Goal: Task Accomplishment & Management: Use online tool/utility

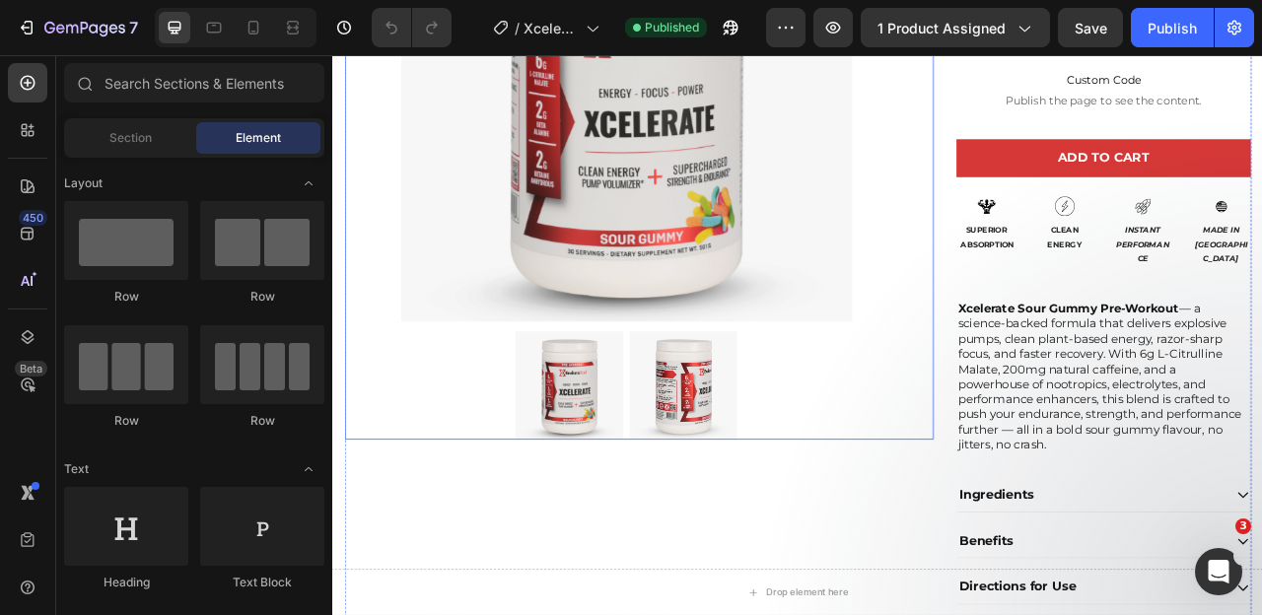
scroll to position [377, 0]
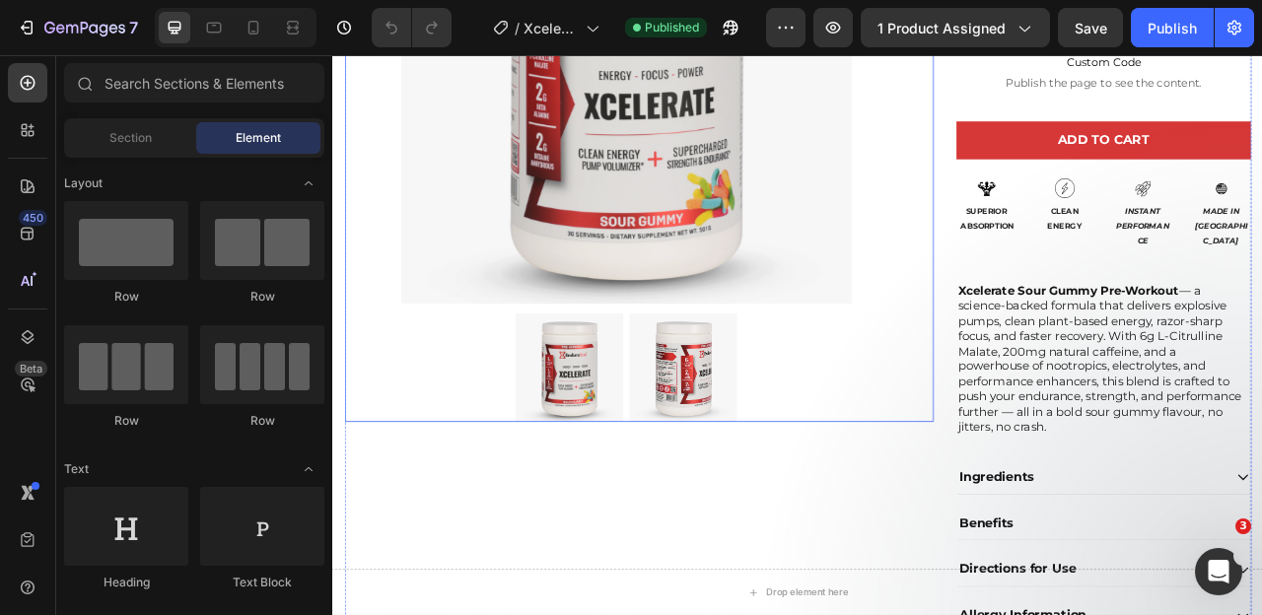
click at [770, 438] on img at bounding box center [778, 452] width 137 height 137
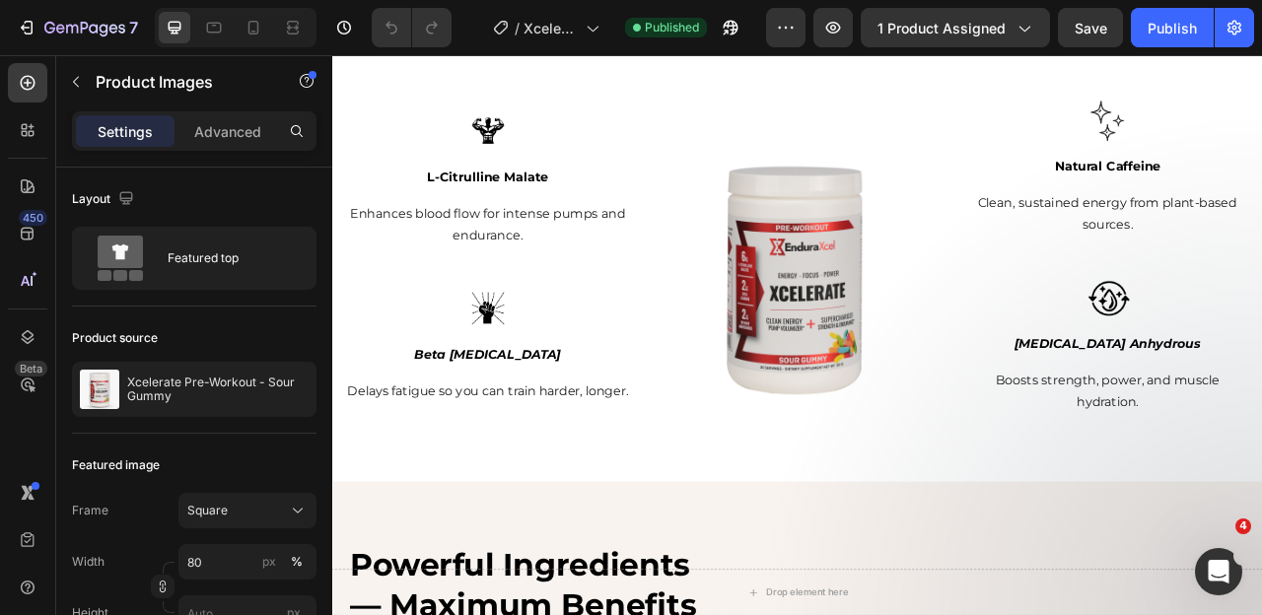
scroll to position [1864, 0]
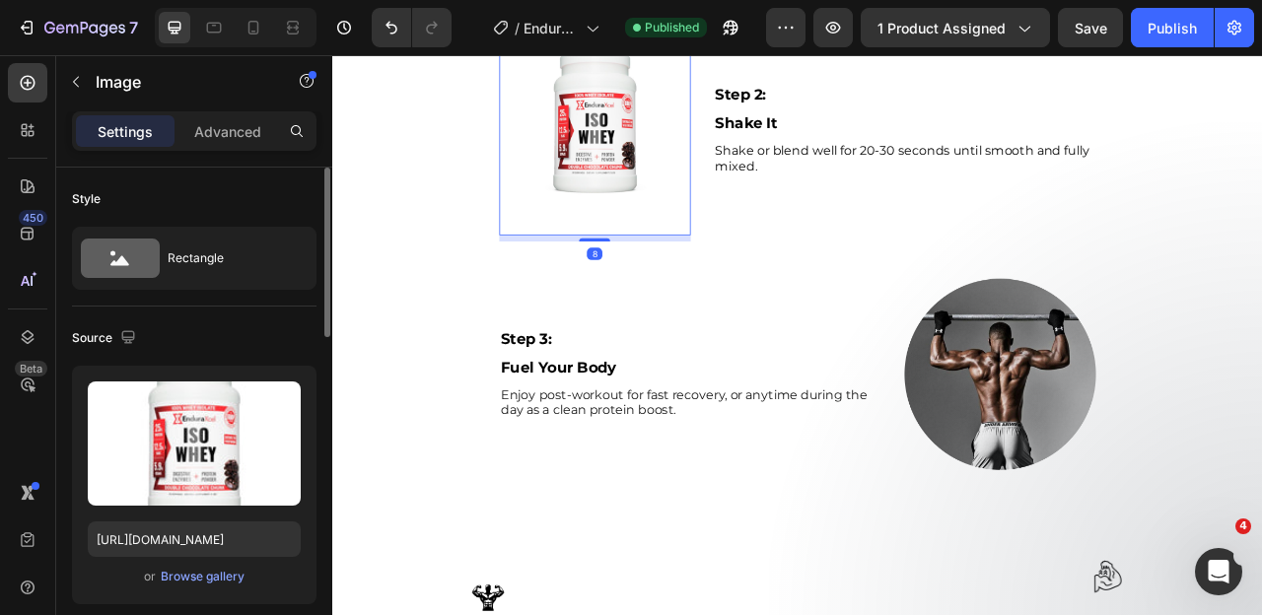
scroll to position [1601, 0]
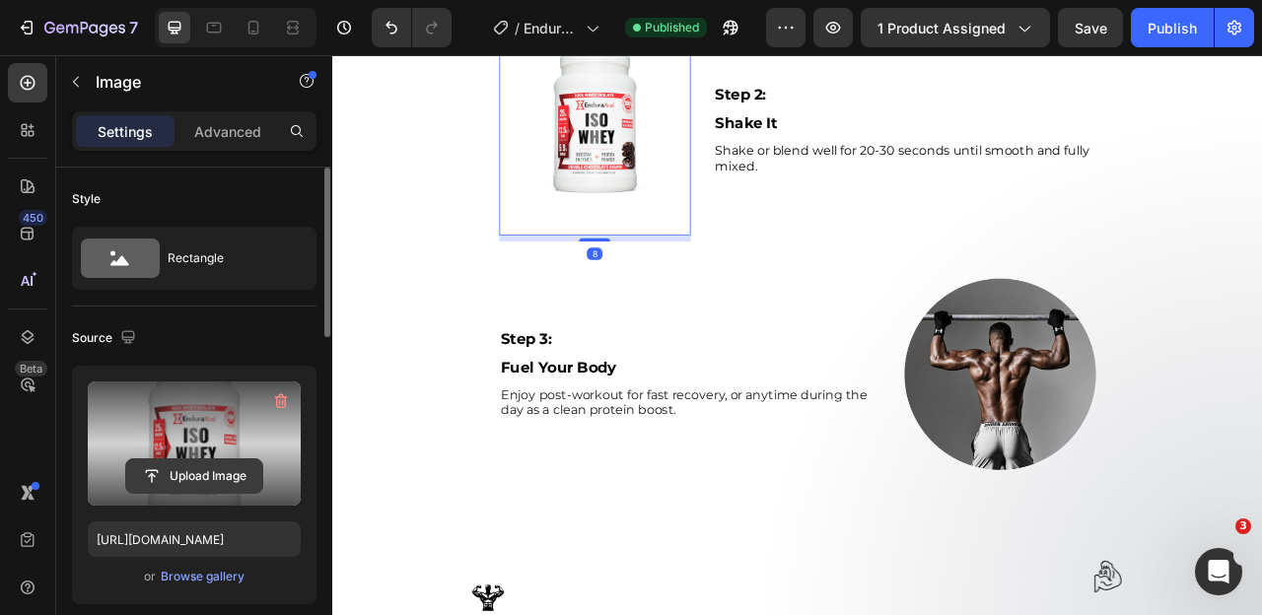
click at [197, 473] on input "file" at bounding box center [194, 477] width 136 height 34
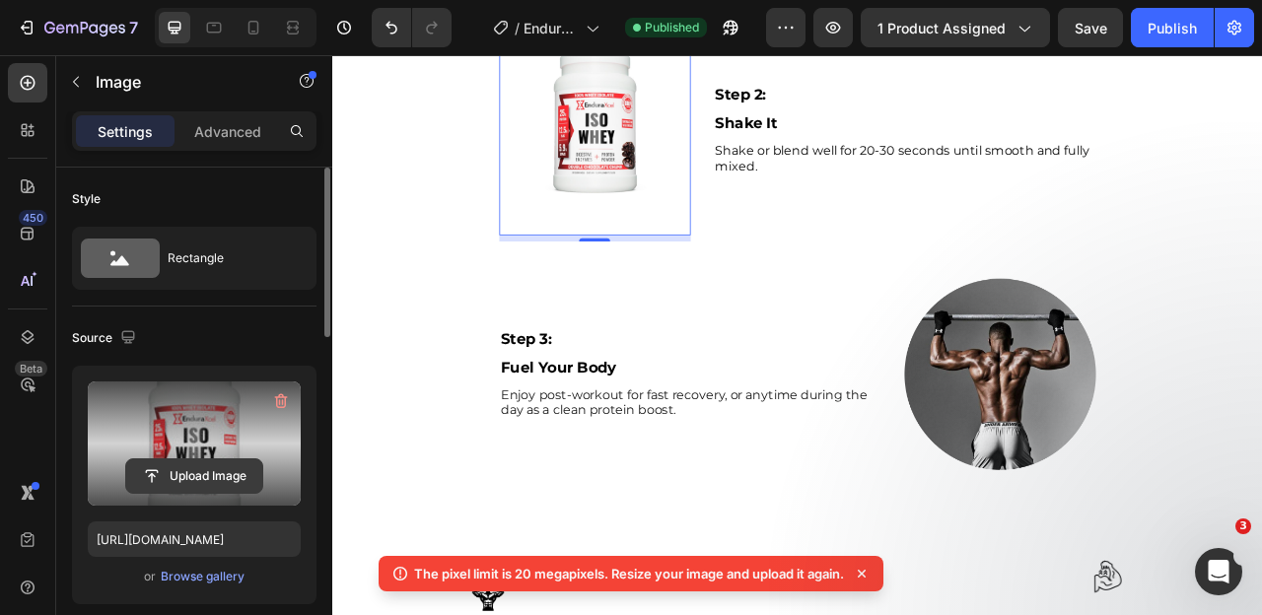
click at [191, 477] on input "file" at bounding box center [194, 477] width 136 height 34
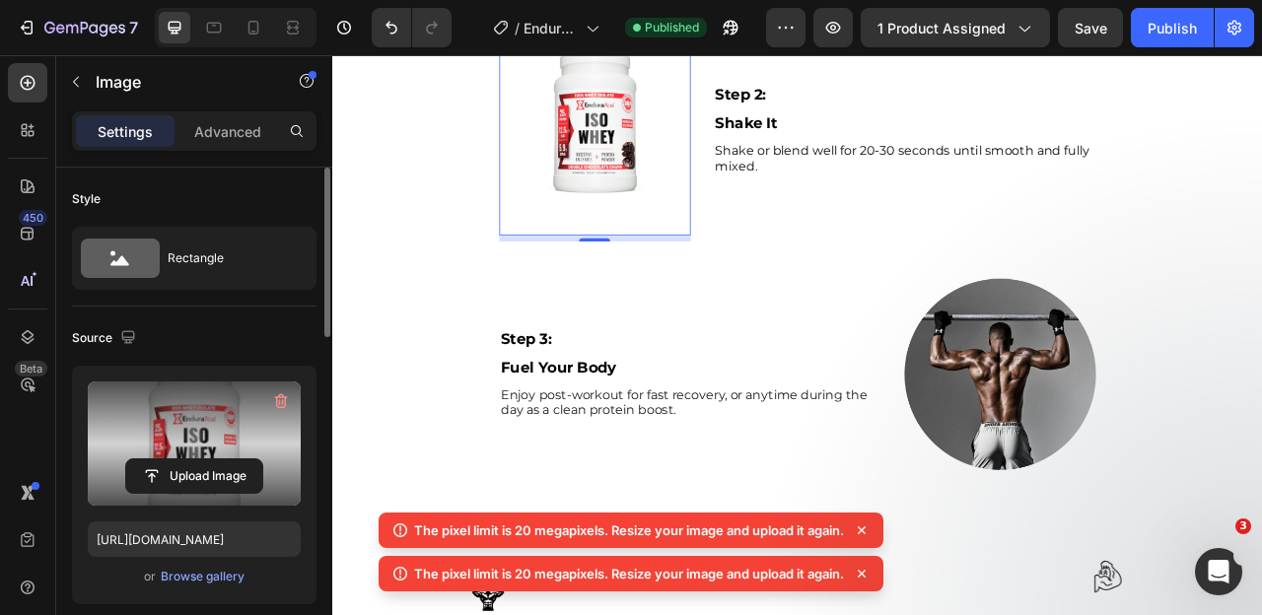
click at [209, 409] on label at bounding box center [194, 444] width 213 height 124
click at [209, 460] on input "file" at bounding box center [194, 477] width 136 height 34
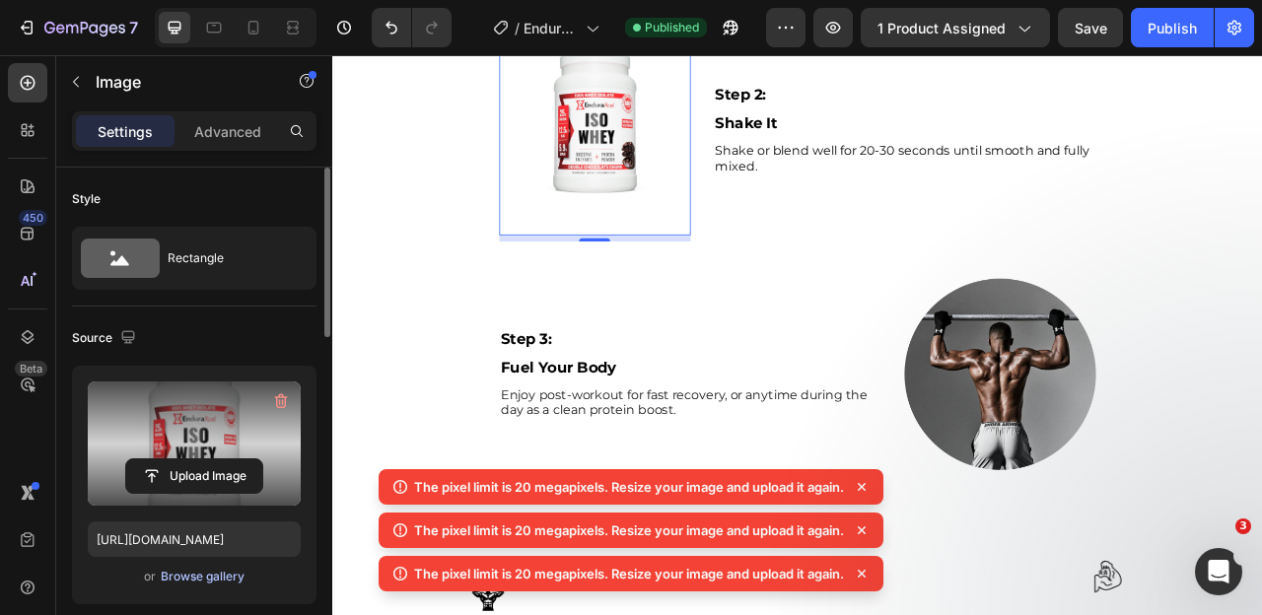
click at [191, 584] on div "Browse gallery" at bounding box center [203, 577] width 84 height 18
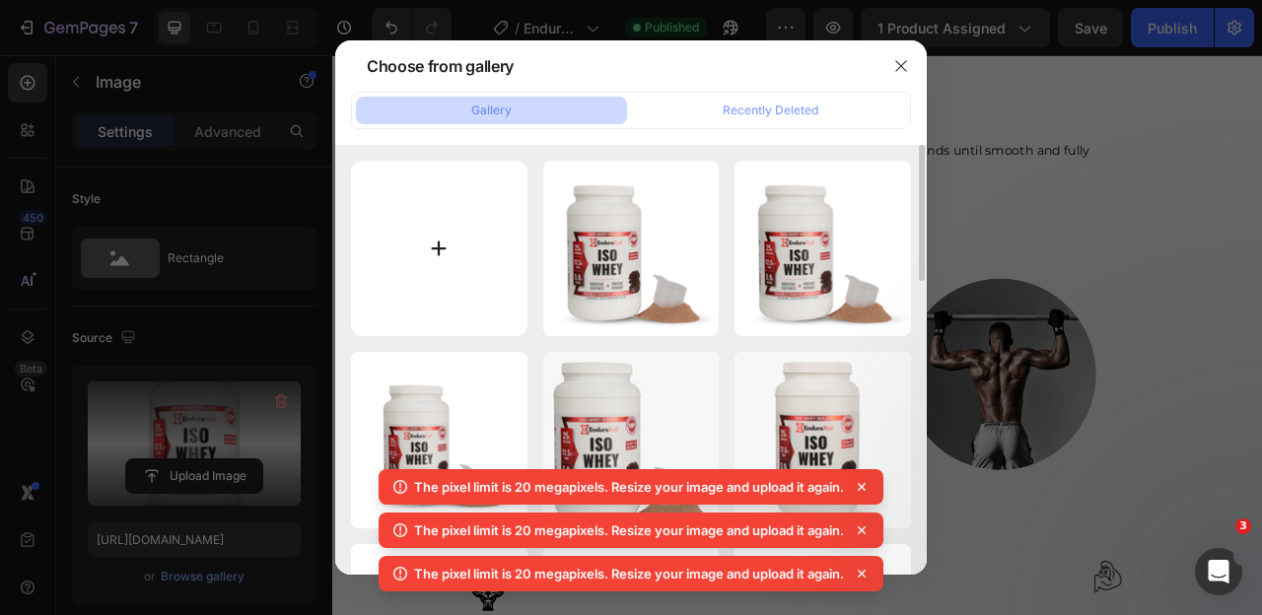
click at [445, 244] on input "file" at bounding box center [439, 249] width 177 height 177
type input "C:\fakepath\shaker copy.png"
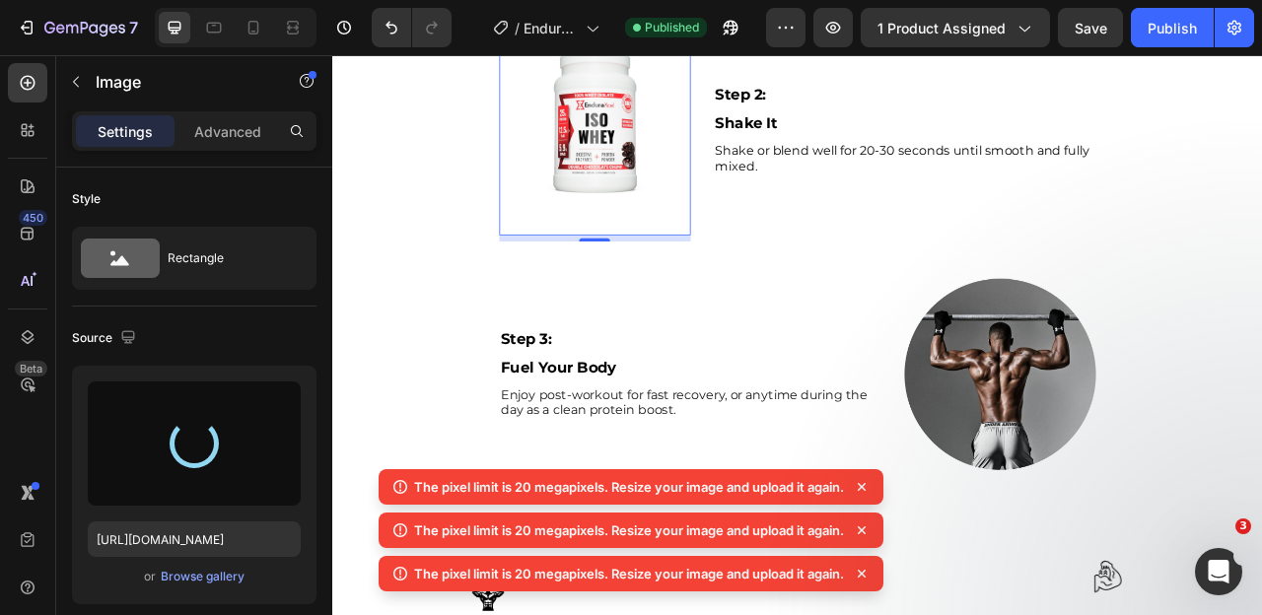
click at [864, 482] on icon at bounding box center [862, 487] width 20 height 20
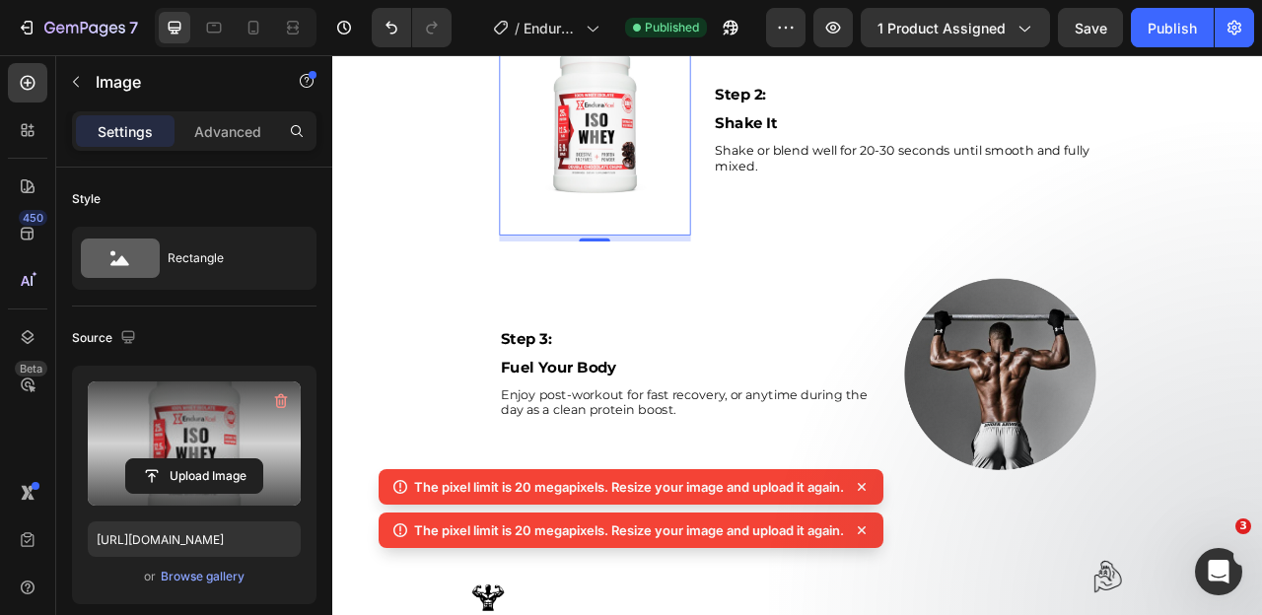
click at [869, 524] on div "The pixel limit is 20 megapixels. Resize your image and upload it again. The pi…" at bounding box center [631, 534] width 505 height 130
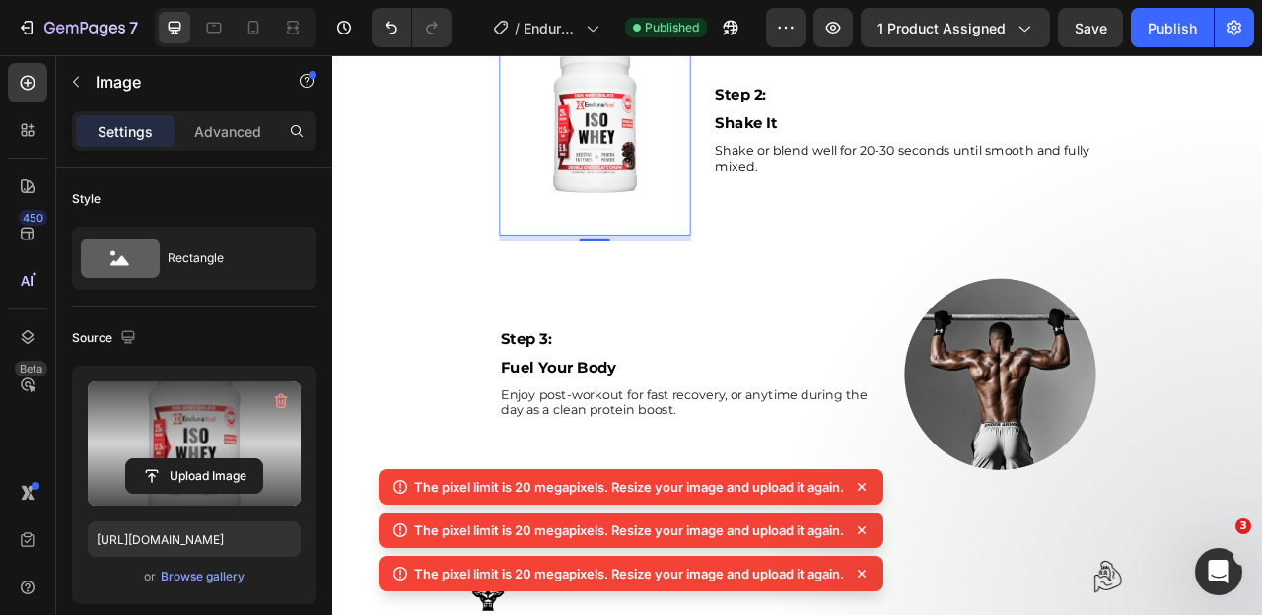
click at [870, 477] on icon at bounding box center [862, 487] width 20 height 20
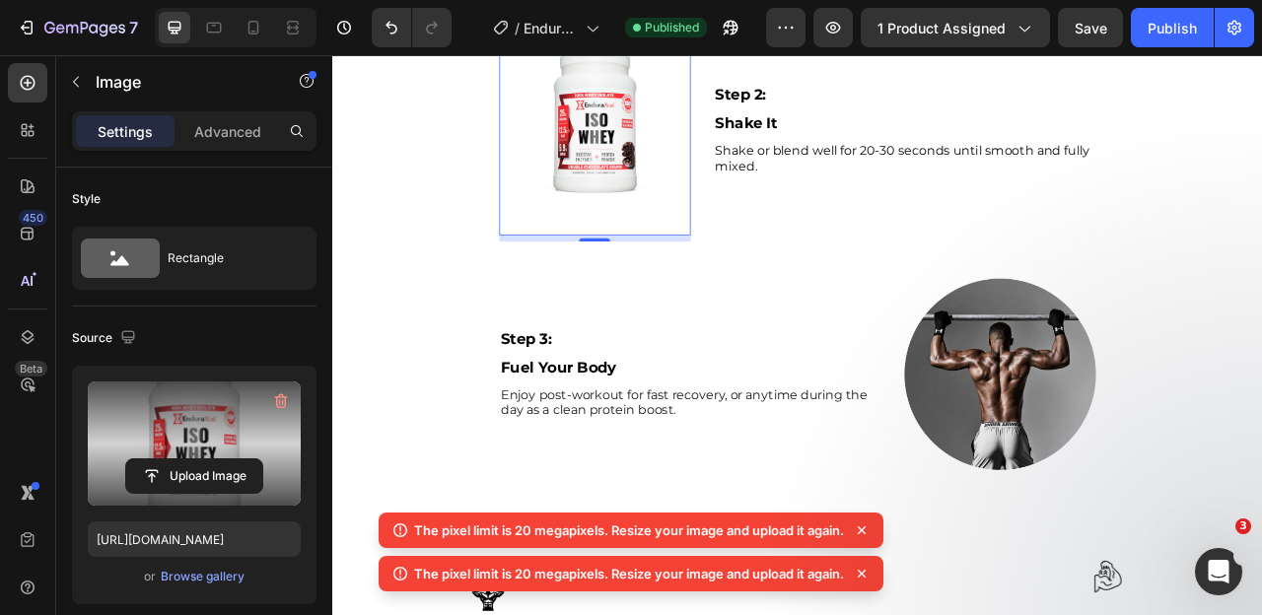
click at [868, 525] on icon at bounding box center [862, 531] width 20 height 20
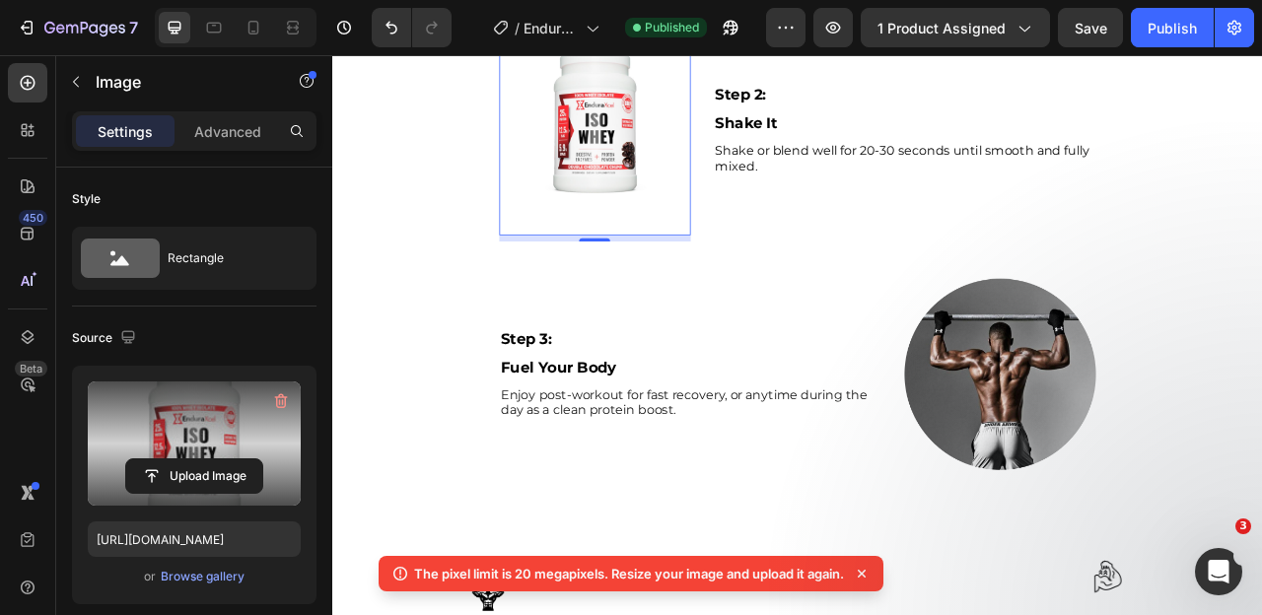
click at [867, 576] on icon at bounding box center [862, 574] width 20 height 20
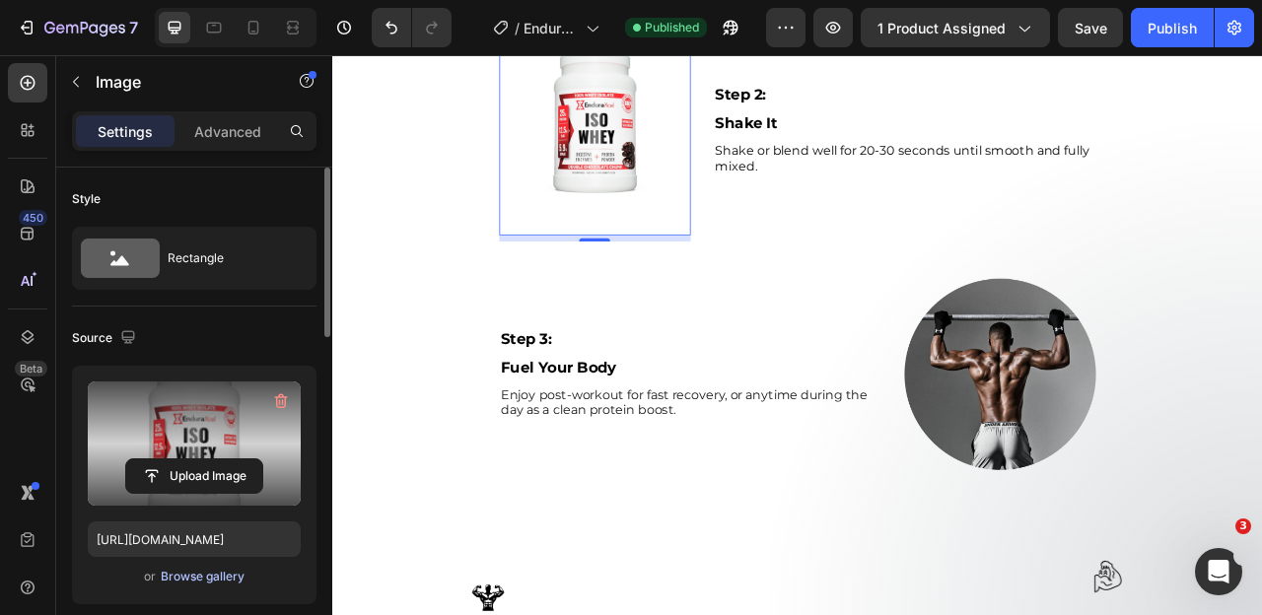
click at [177, 577] on div "Browse gallery" at bounding box center [203, 577] width 84 height 18
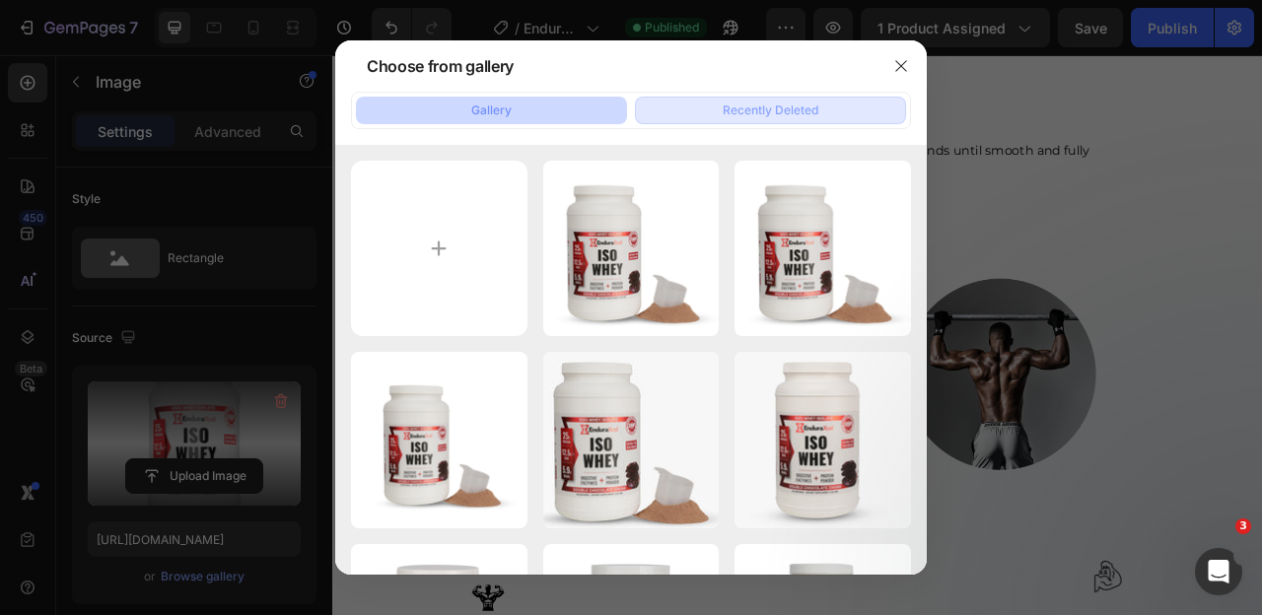
click at [800, 110] on div "Recently Deleted" at bounding box center [771, 111] width 96 height 18
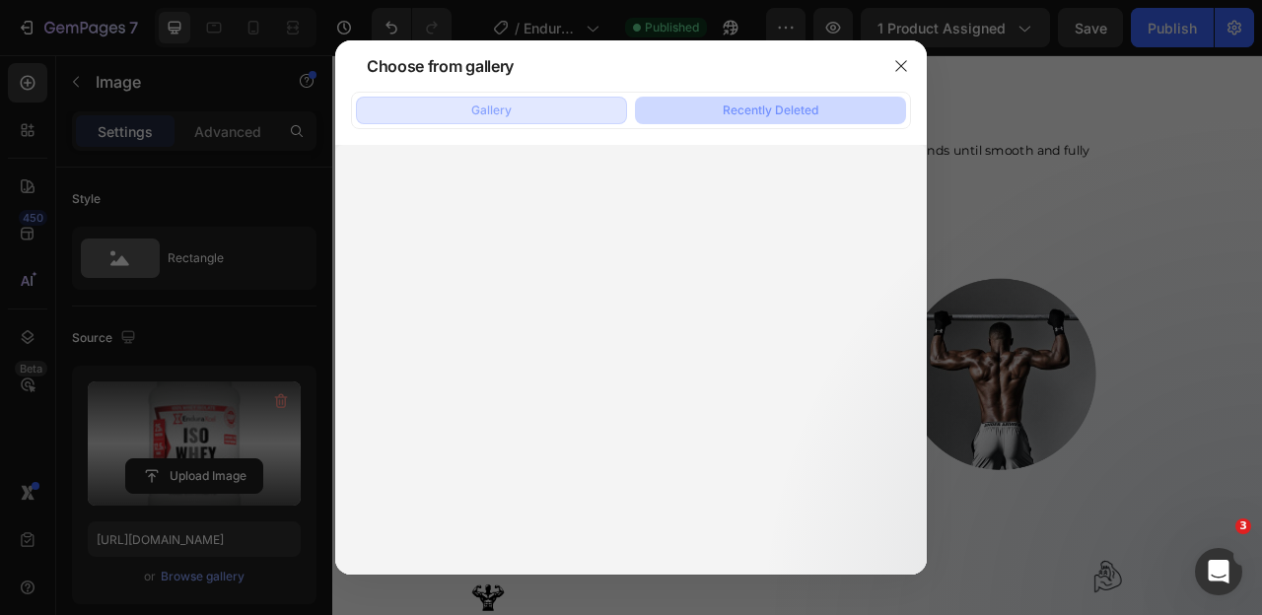
click at [573, 118] on button "Gallery" at bounding box center [491, 111] width 271 height 28
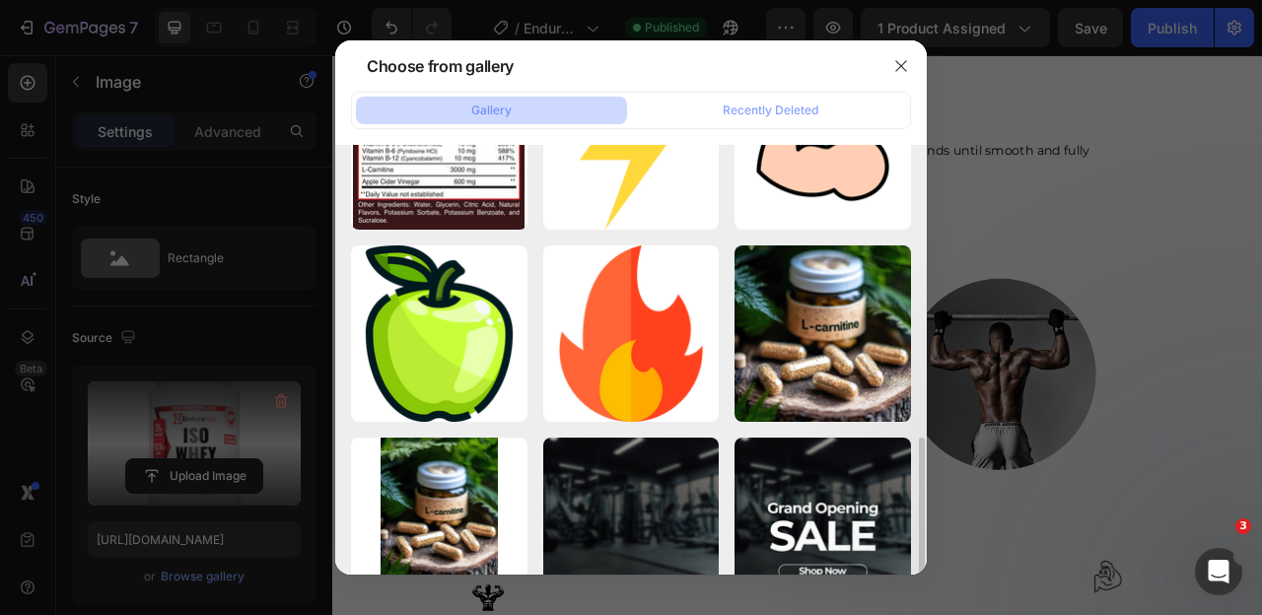
scroll to position [0, 0]
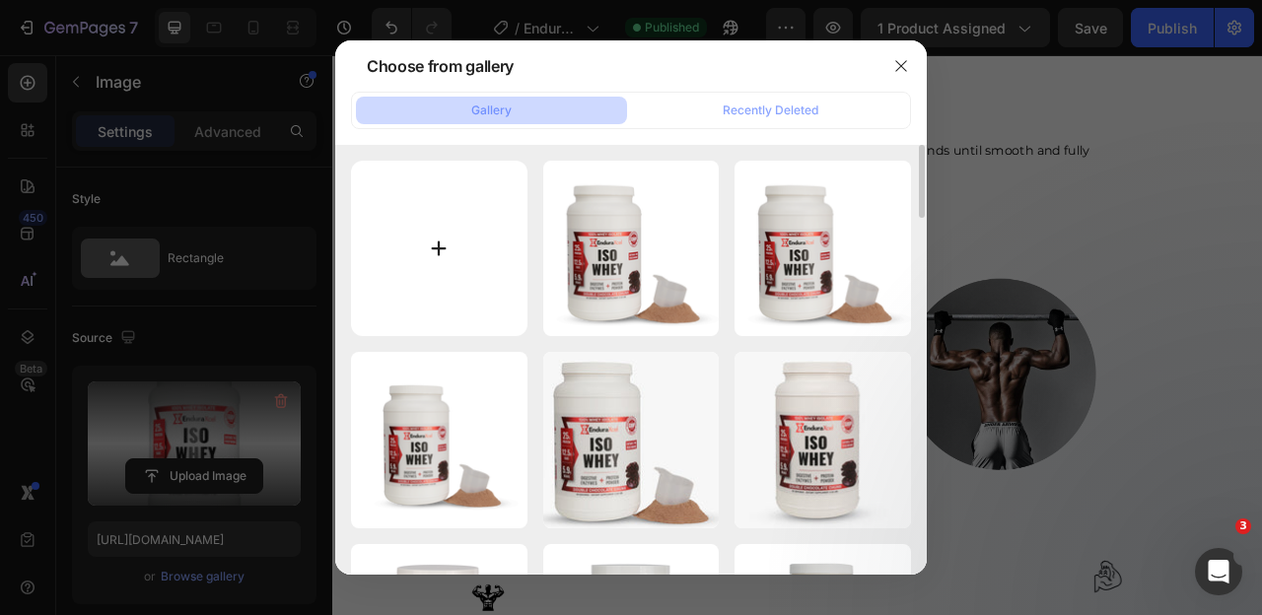
click at [430, 272] on input "file" at bounding box center [439, 249] width 177 height 177
type input "C:\fakepath\shaker copy.png"
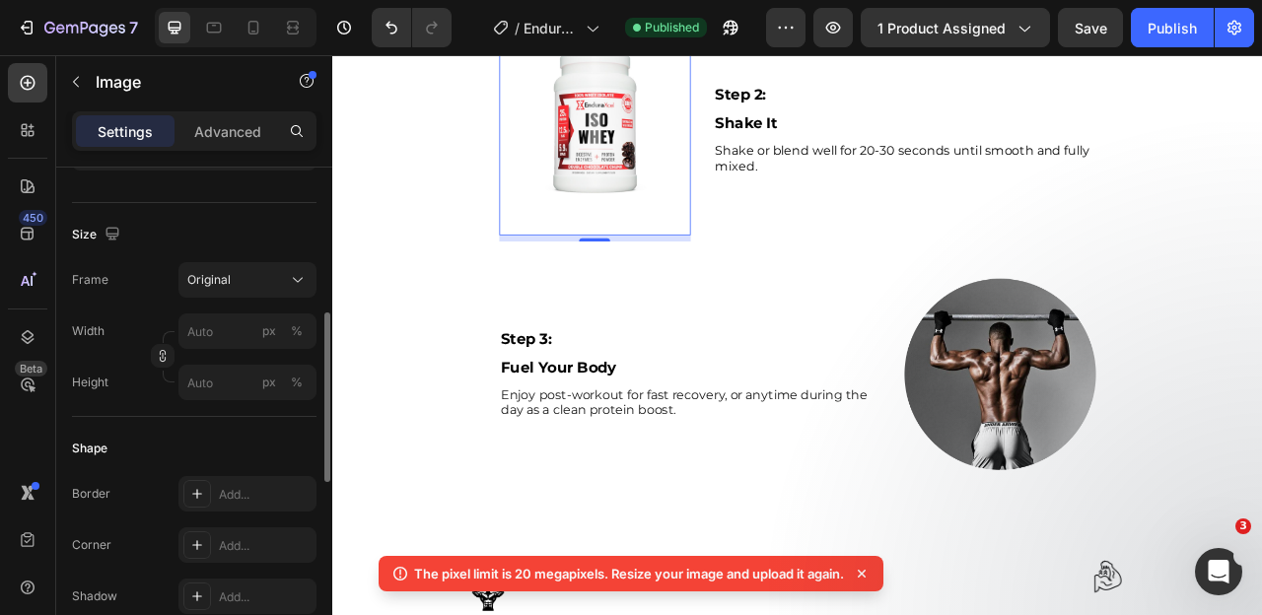
scroll to position [433, 0]
click at [215, 335] on input "px %" at bounding box center [247, 332] width 138 height 35
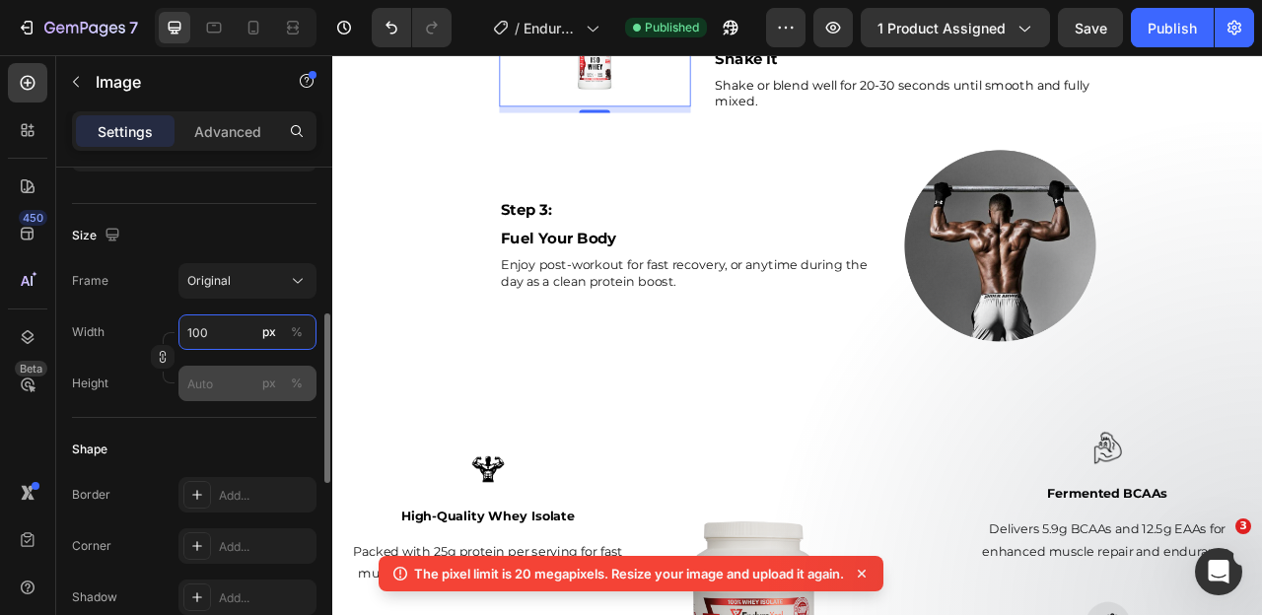
type input "100"
click at [204, 385] on input "px %" at bounding box center [247, 383] width 138 height 35
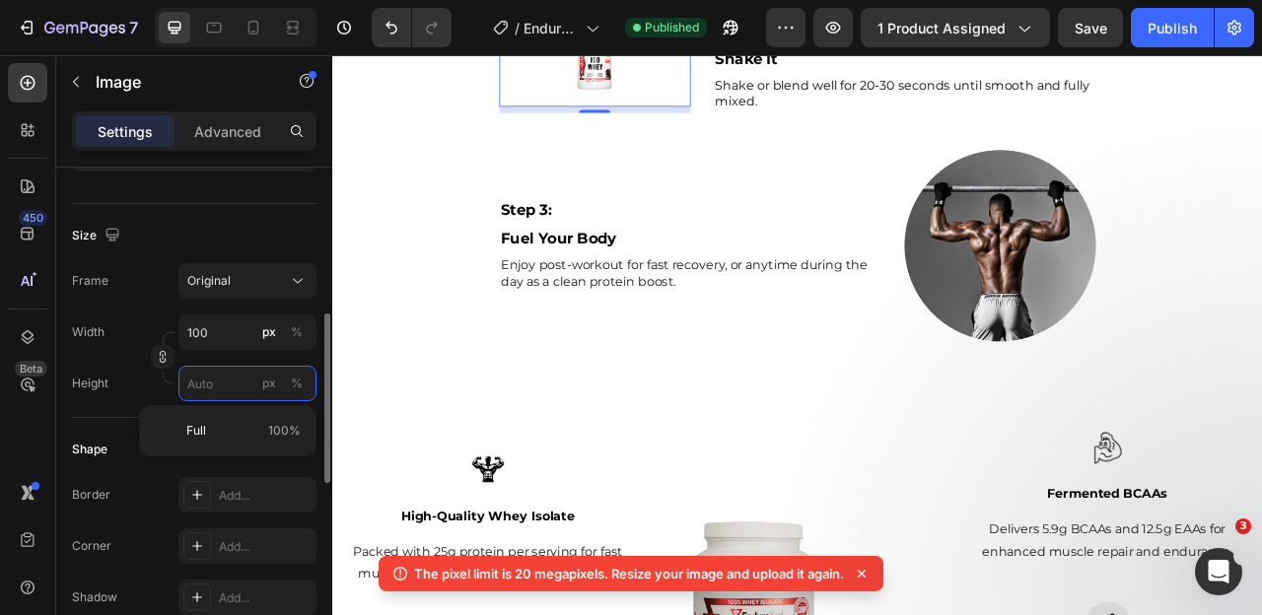
click at [204, 385] on input "px %" at bounding box center [247, 383] width 138 height 35
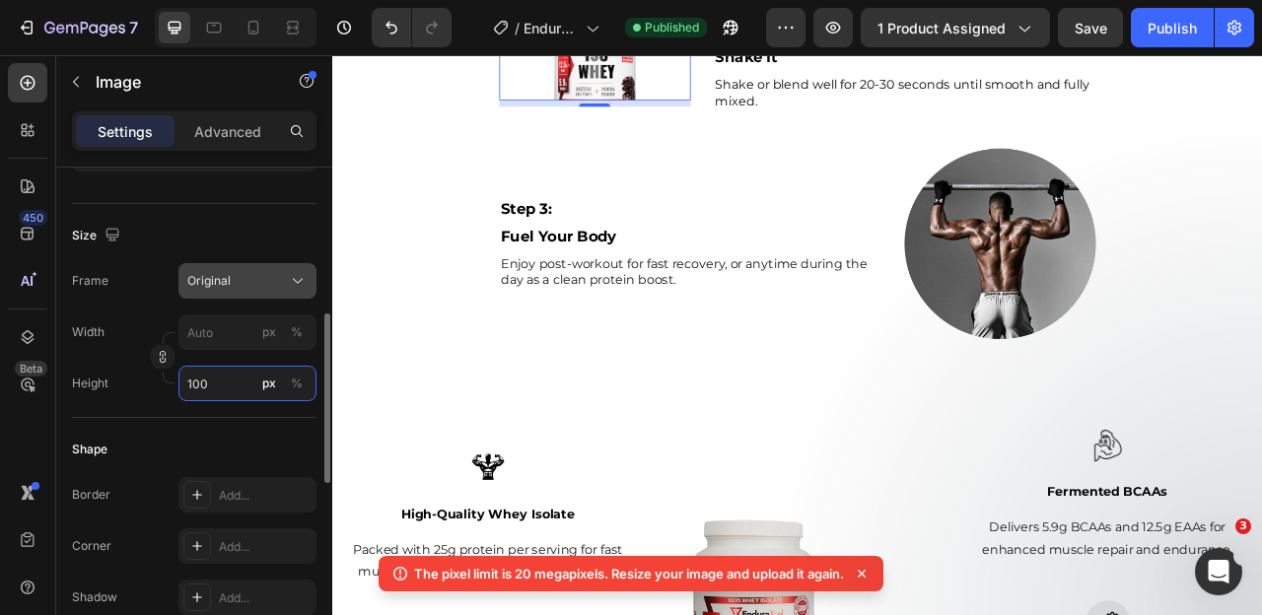
type input "100"
click at [275, 269] on button "Original" at bounding box center [247, 280] width 138 height 35
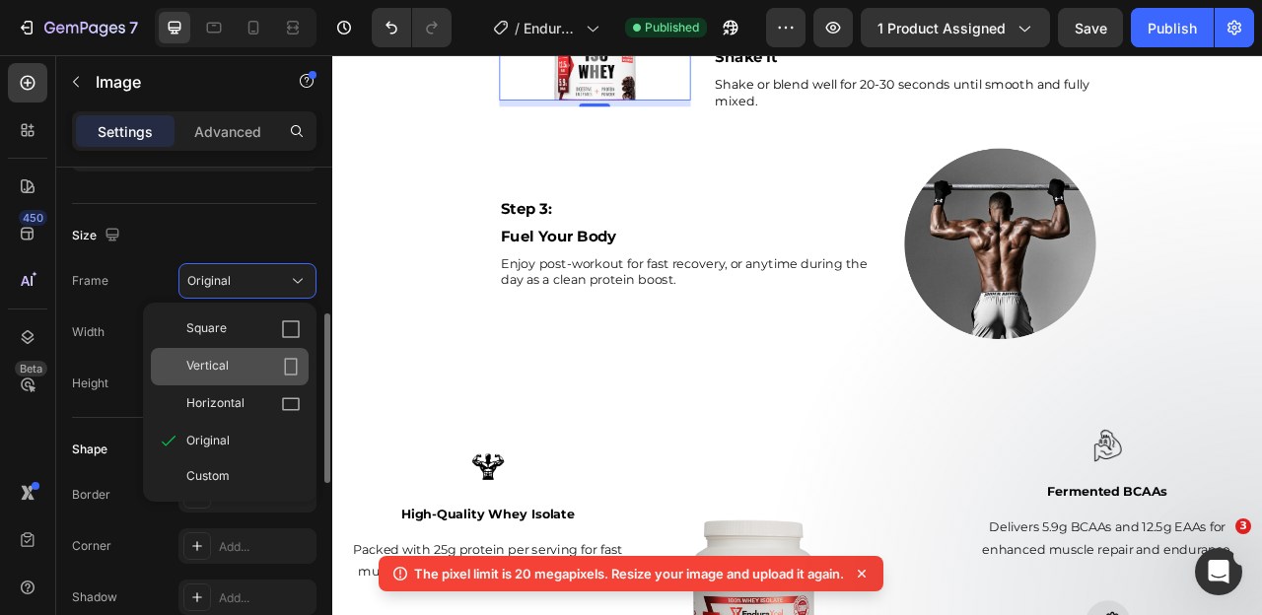
click at [284, 365] on icon at bounding box center [291, 367] width 20 height 20
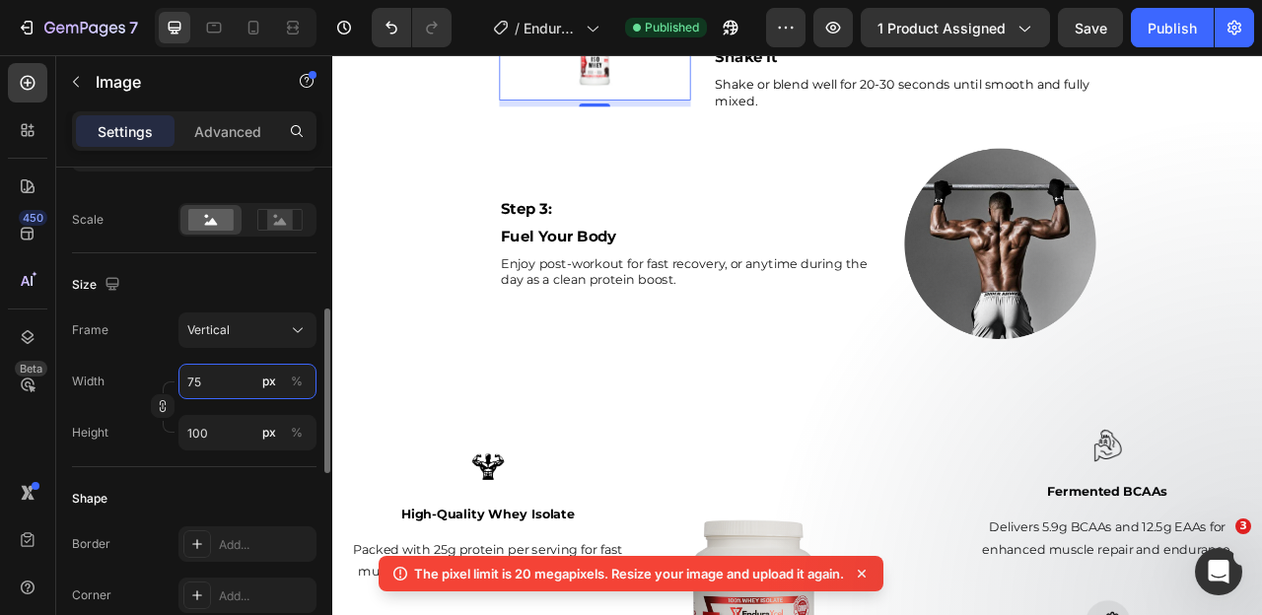
click at [202, 374] on input "75" at bounding box center [247, 381] width 138 height 35
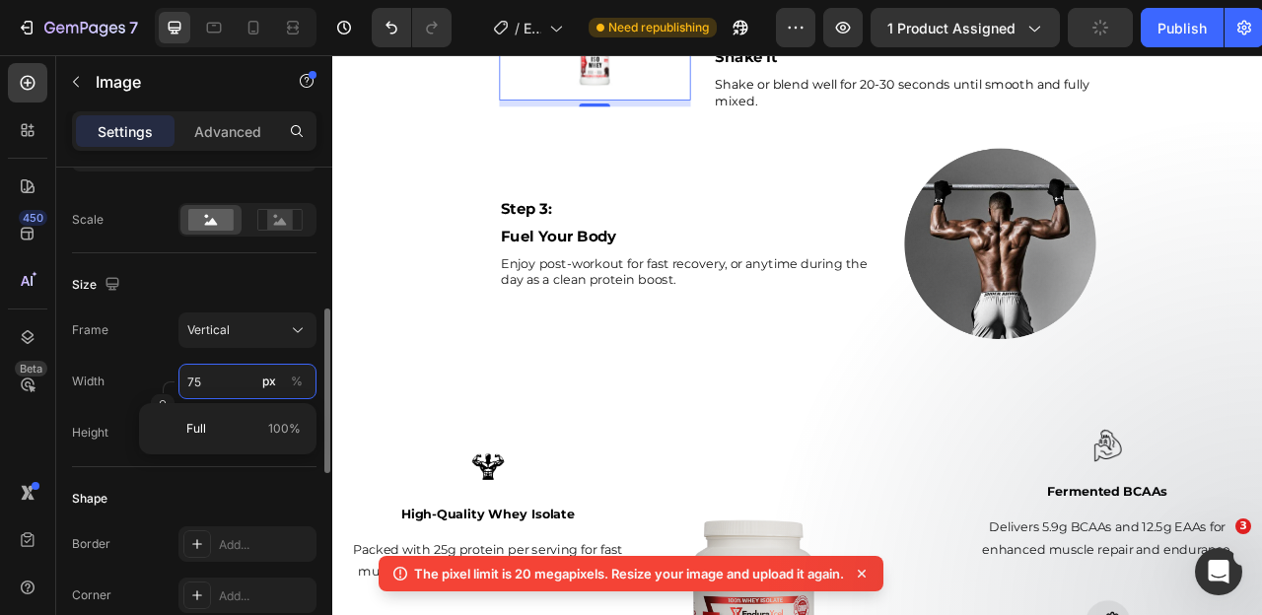
type input "1"
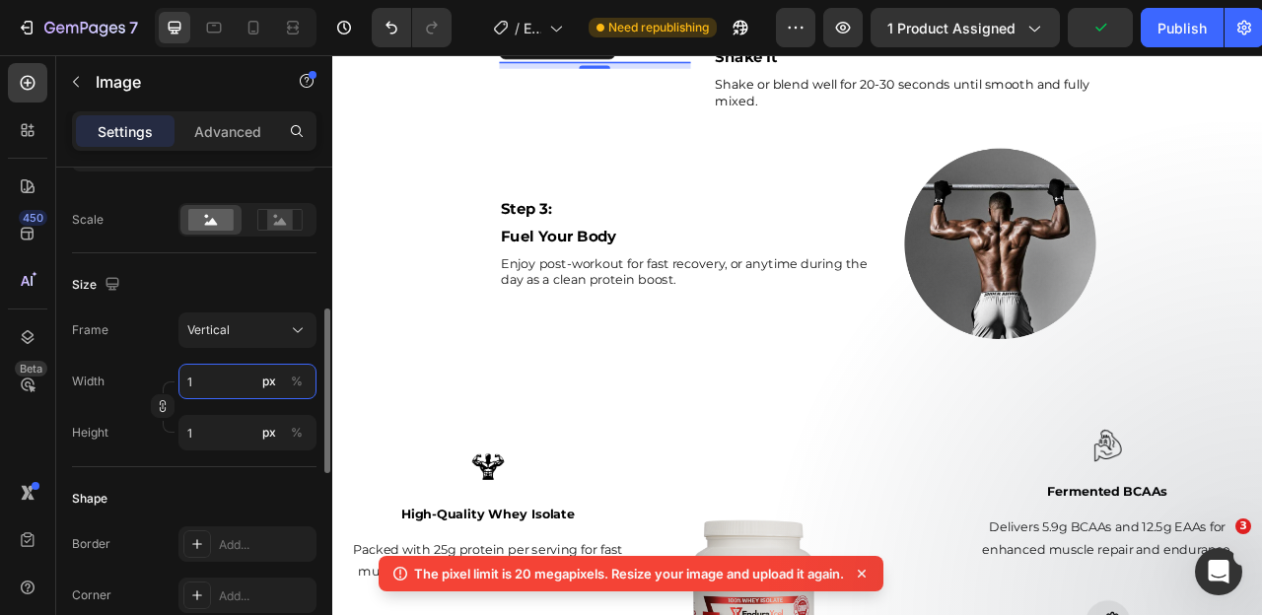
type input "10"
type input "13"
type input "100"
type input "133"
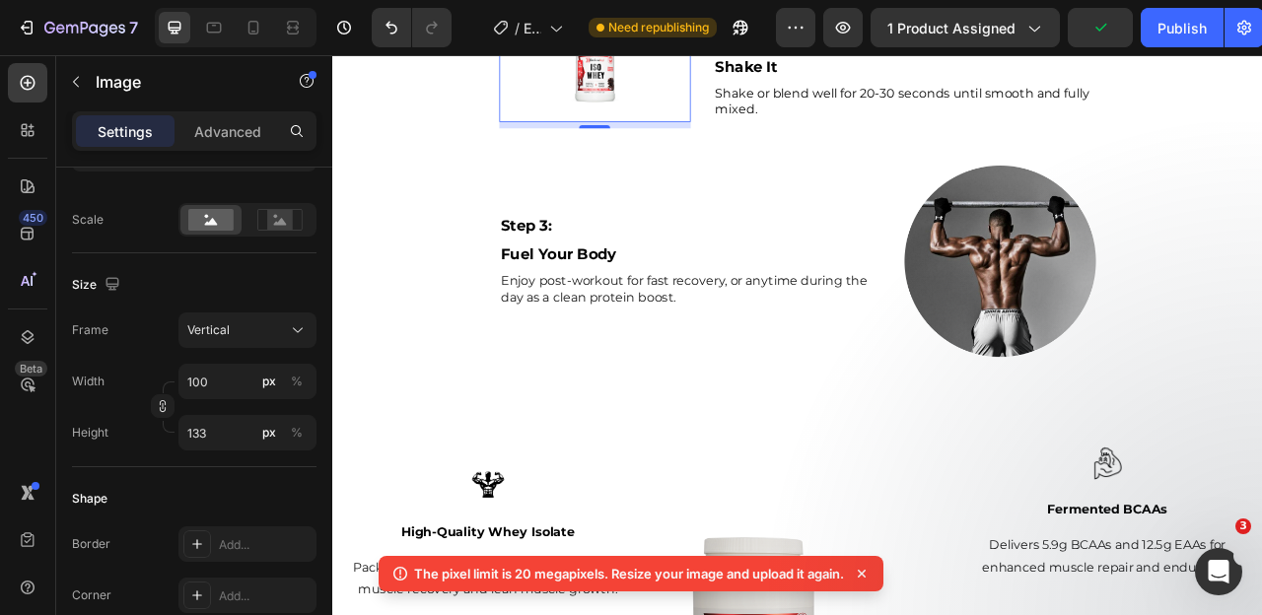
click at [644, 140] on img at bounding box center [665, 74] width 99 height 131
click at [197, 437] on input "133" at bounding box center [247, 432] width 138 height 35
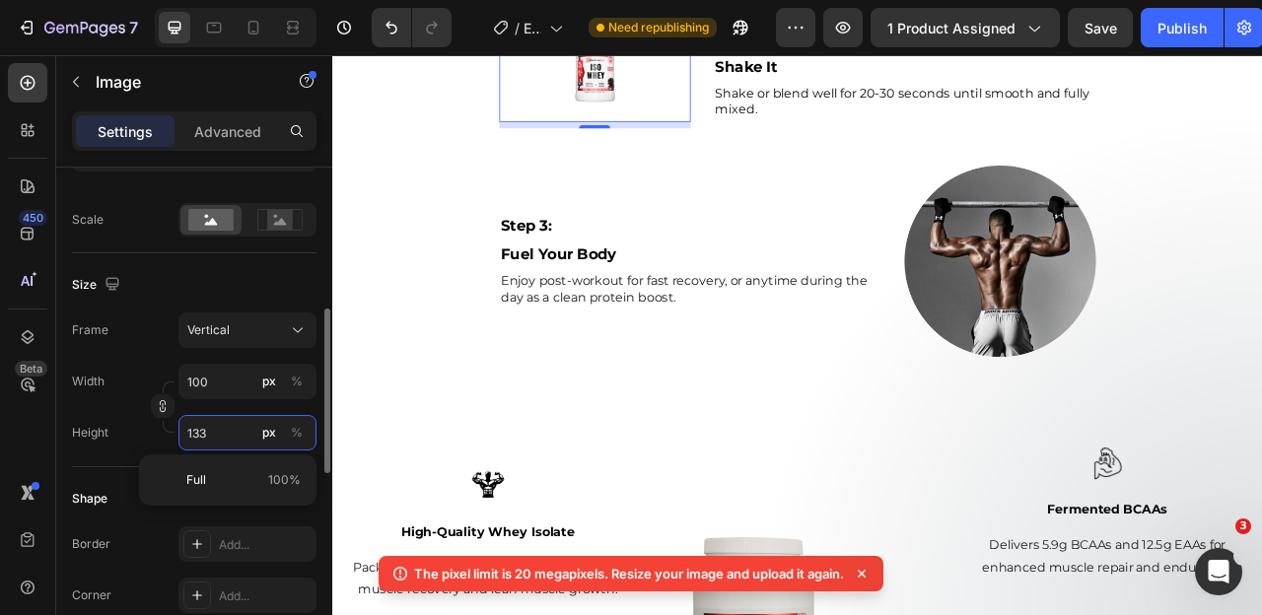
type input "1"
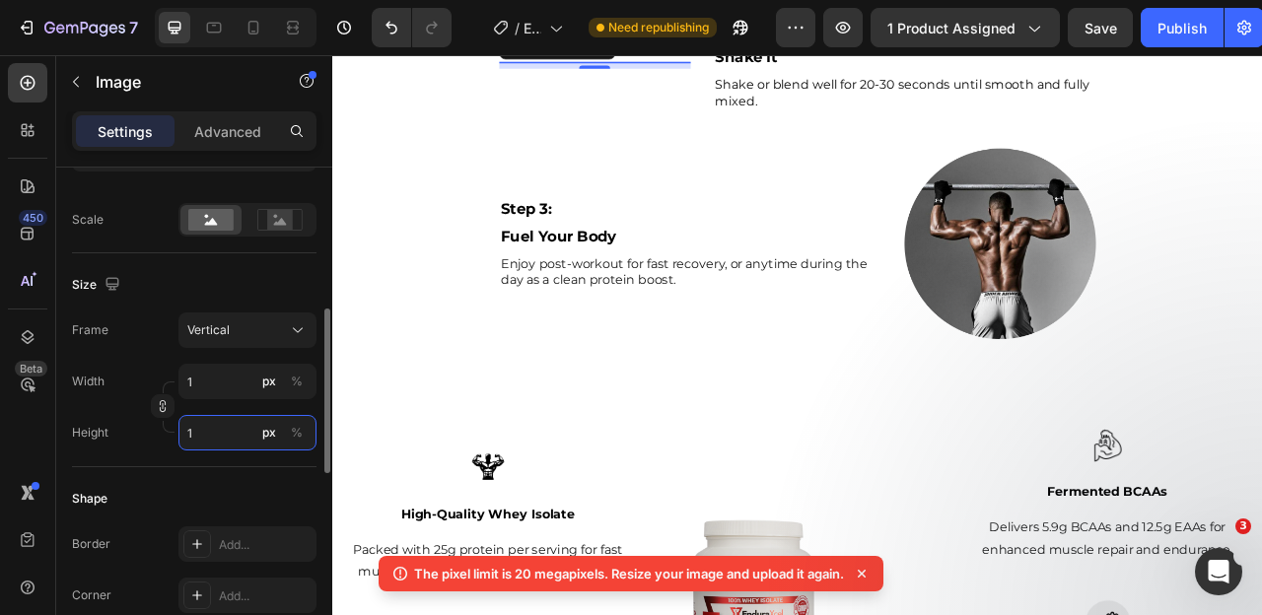
type input "8"
type input "10"
type input "75"
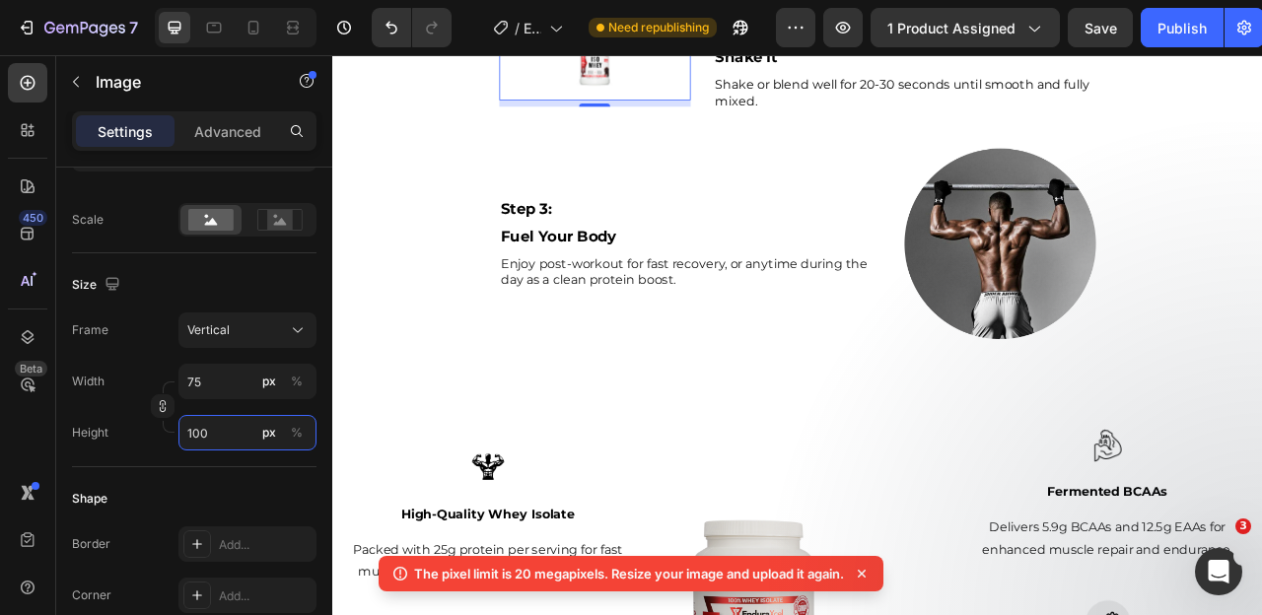
type input "100"
click at [636, 112] on img at bounding box center [666, 63] width 74 height 99
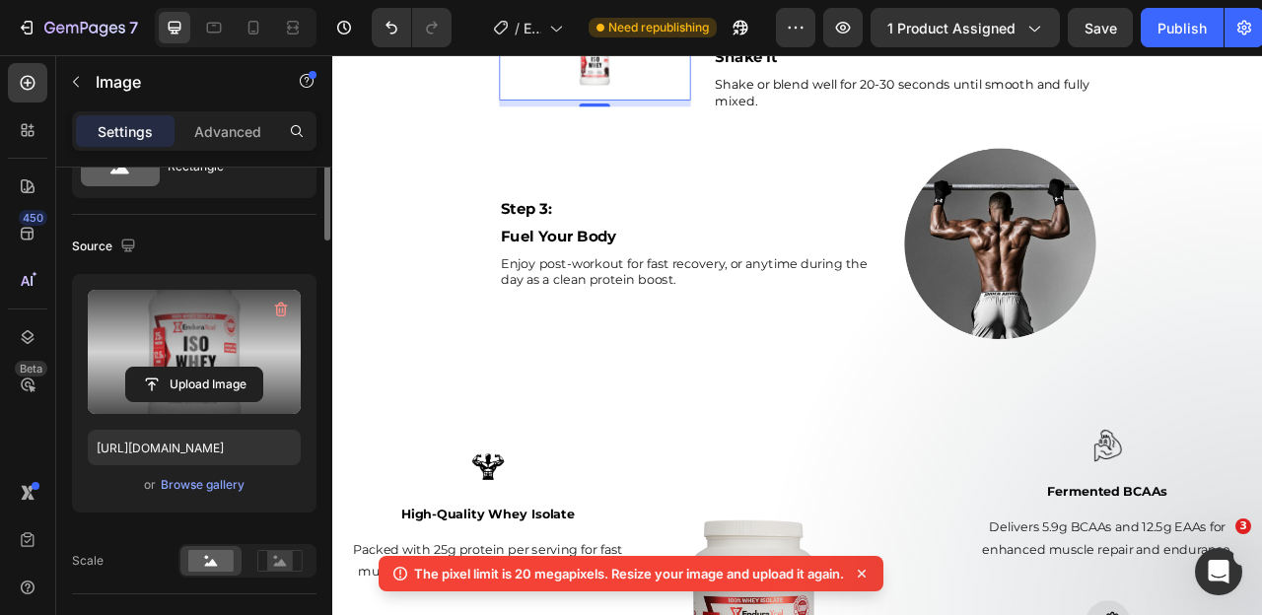
scroll to position [0, 0]
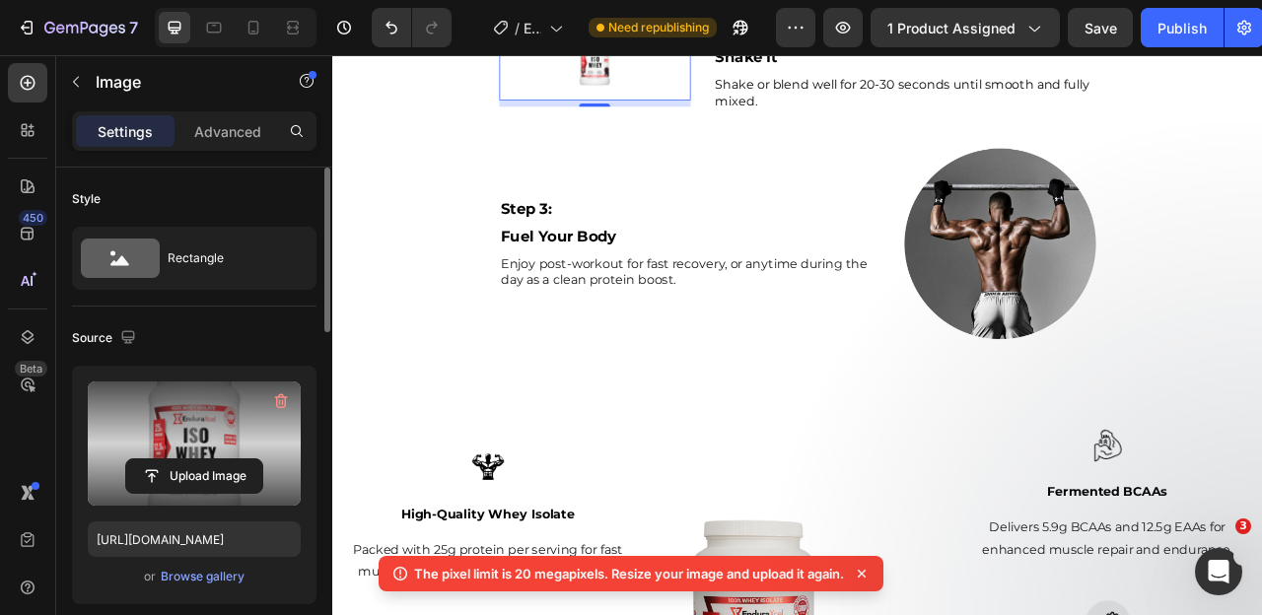
click at [177, 428] on label at bounding box center [194, 444] width 213 height 124
click at [177, 460] on input "file" at bounding box center [194, 477] width 136 height 34
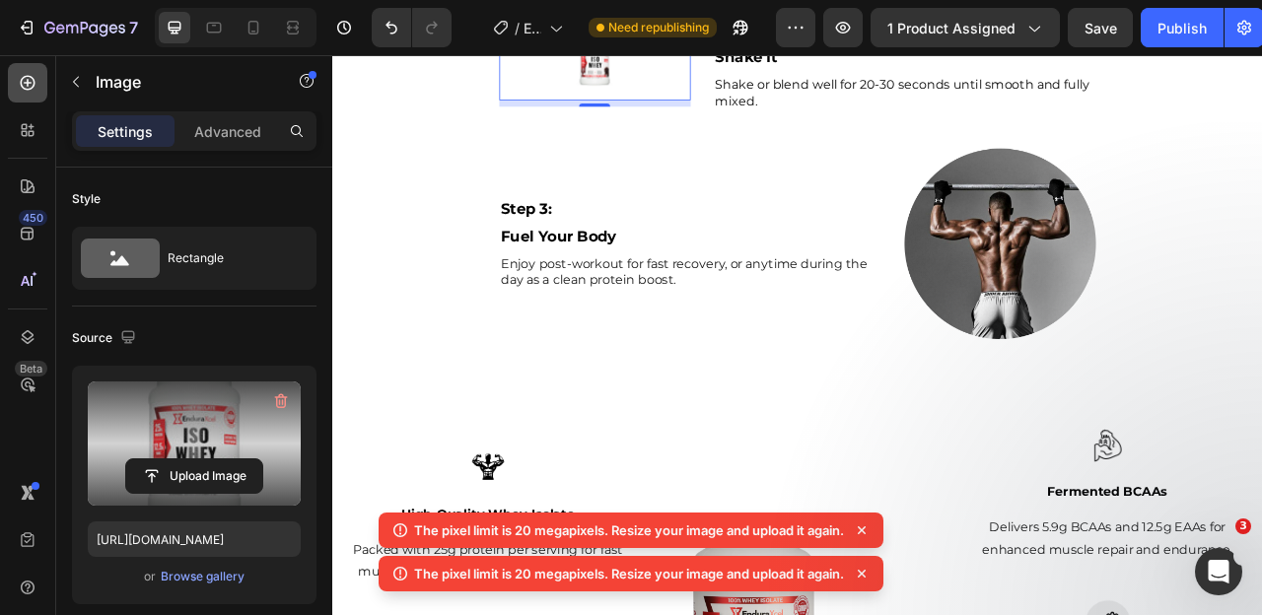
click at [30, 80] on icon at bounding box center [28, 83] width 20 height 20
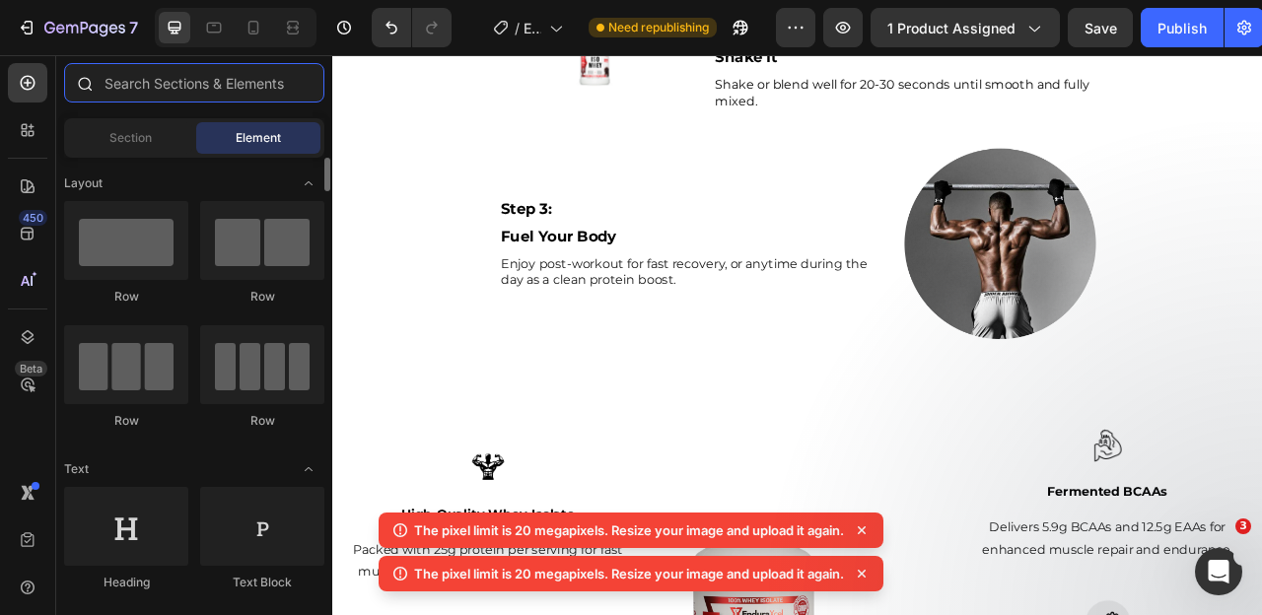
click at [186, 65] on input "text" at bounding box center [194, 82] width 260 height 39
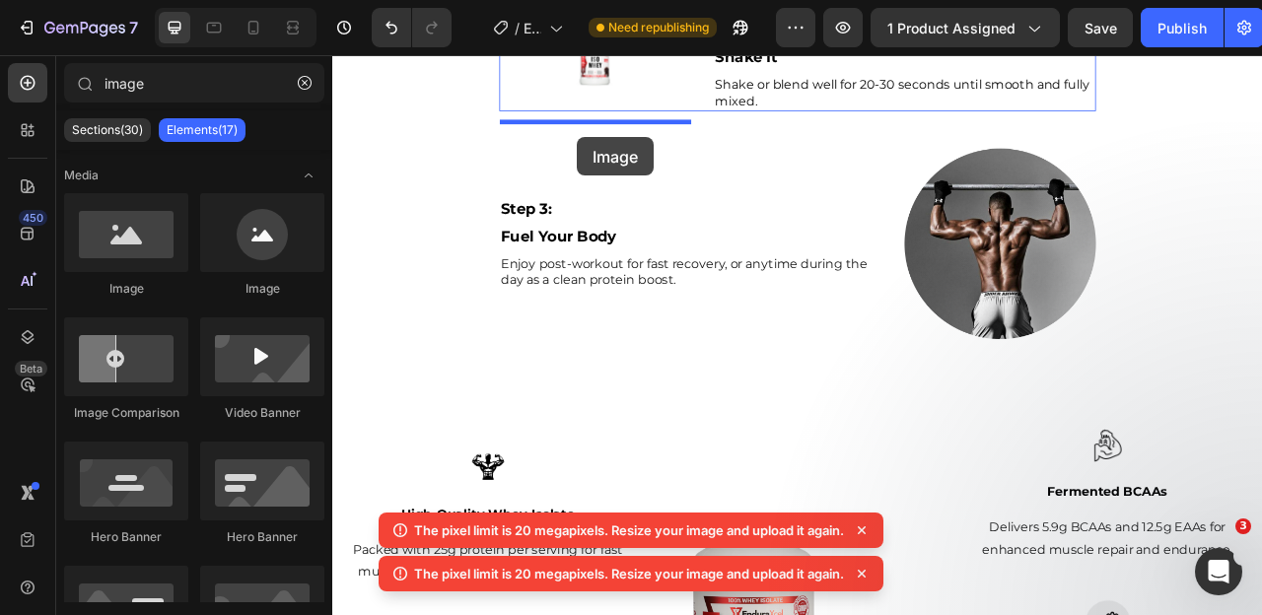
drag, startPoint x: 463, startPoint y: 296, endPoint x: 643, endPoint y: 160, distance: 225.2
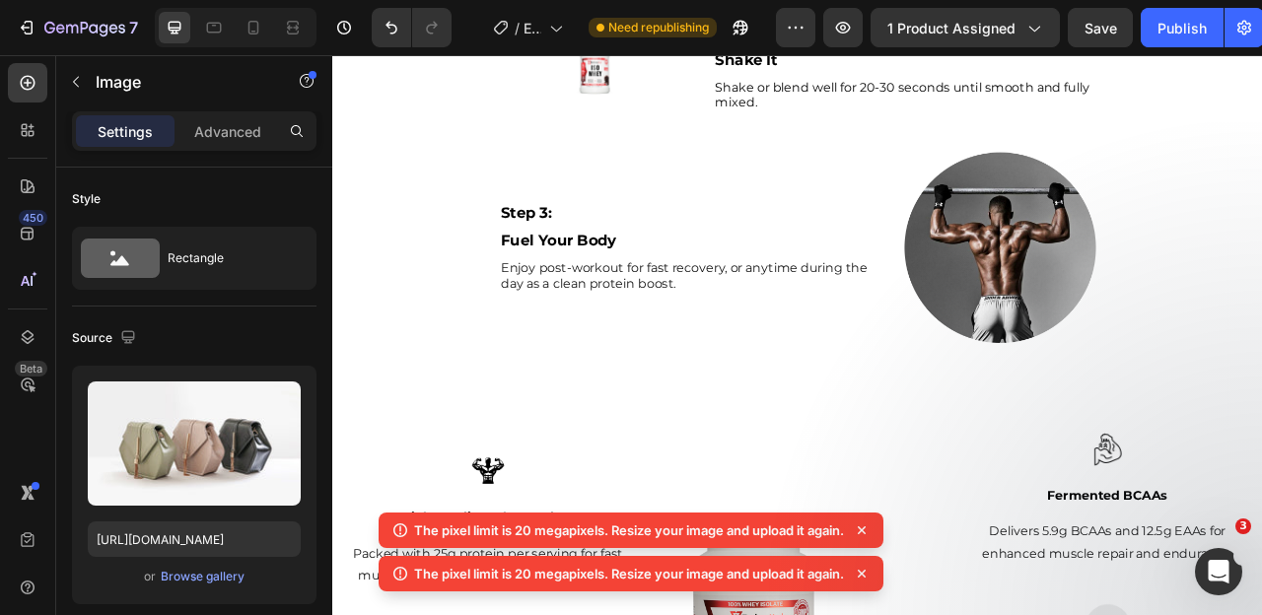
click at [629, 9] on img at bounding box center [666, 9] width 244 height 0
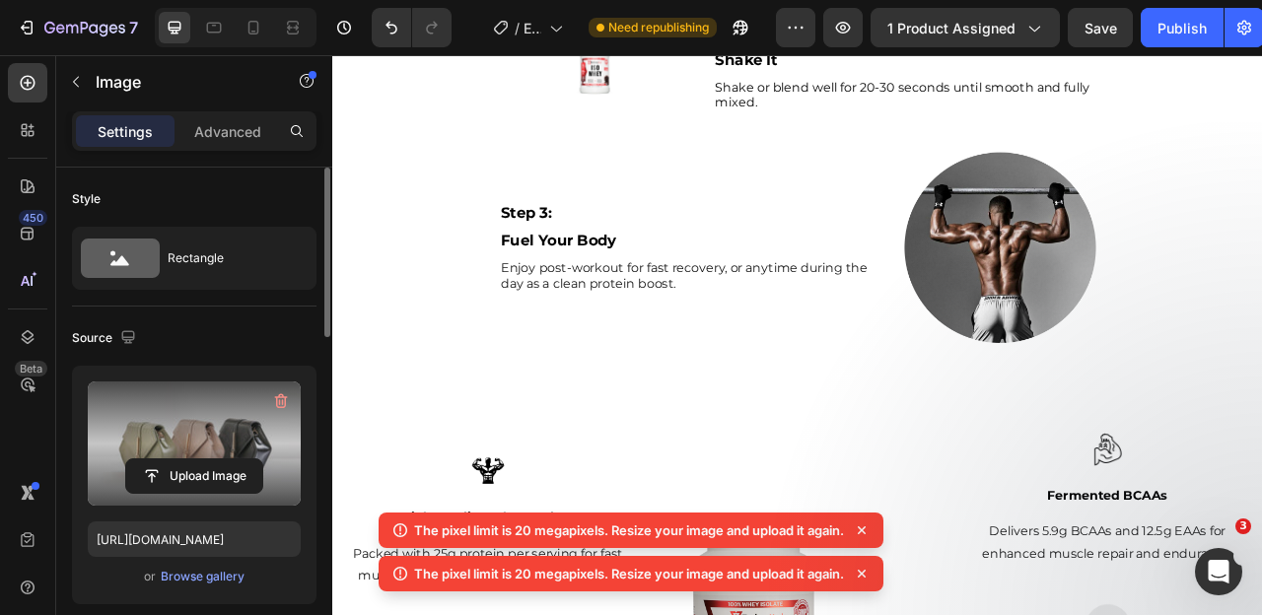
click at [171, 422] on label at bounding box center [194, 444] width 213 height 124
click at [171, 460] on input "file" at bounding box center [194, 477] width 136 height 34
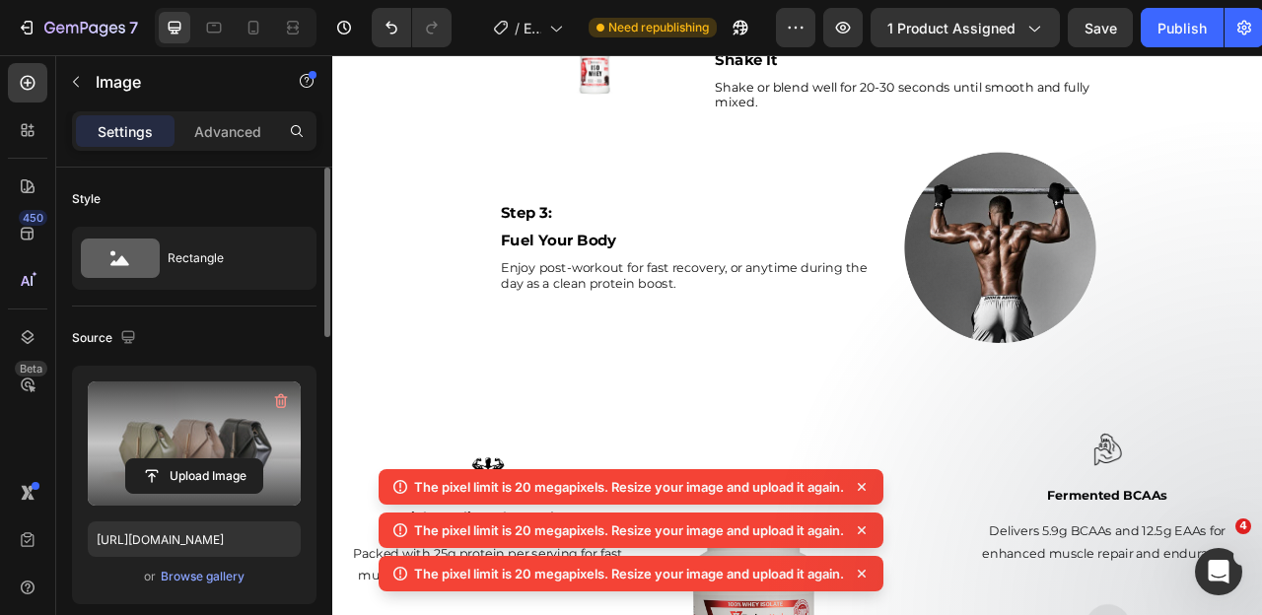
click at [624, 9] on img at bounding box center [666, 9] width 244 height 0
click at [187, 476] on input "file" at bounding box center [194, 477] width 136 height 34
click at [208, 485] on input "file" at bounding box center [194, 477] width 136 height 34
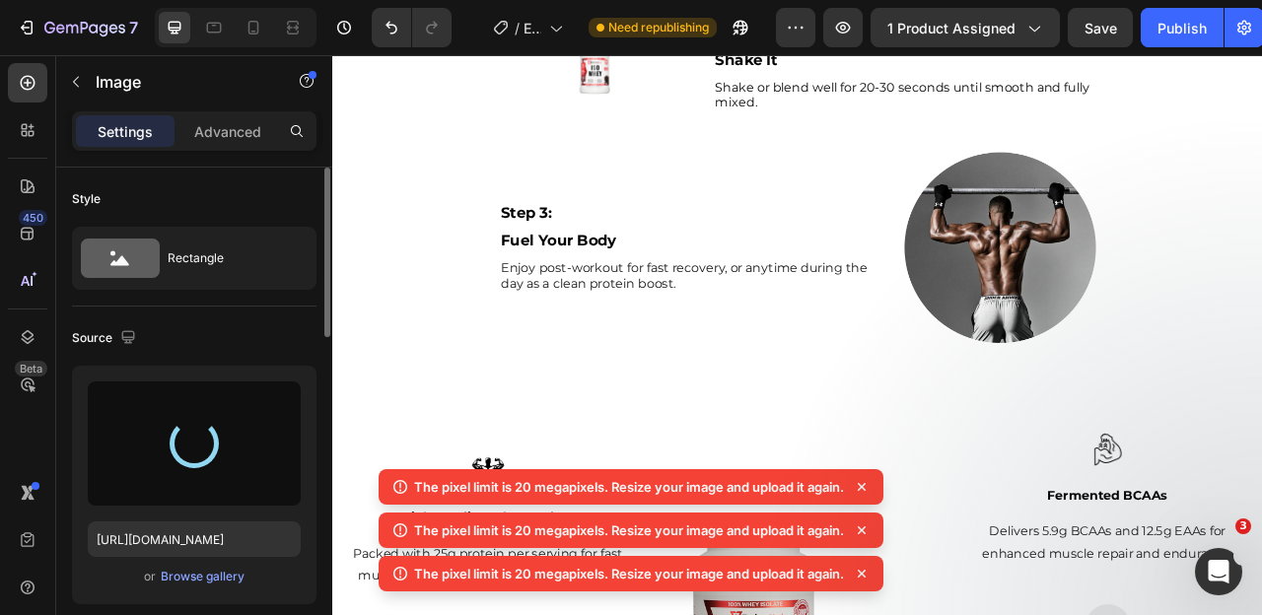
click at [868, 482] on icon at bounding box center [862, 487] width 20 height 20
click at [866, 484] on icon at bounding box center [862, 487] width 20 height 20
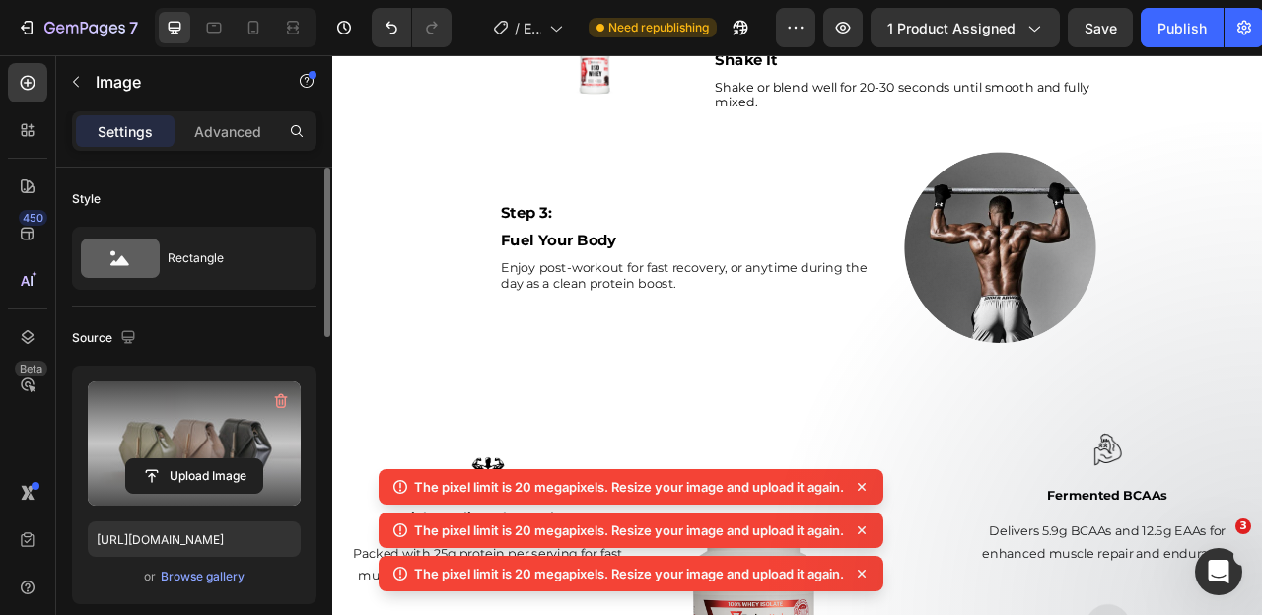
click at [866, 528] on div "The pixel limit is 20 megapixels. Resize your image and upload it again. The pi…" at bounding box center [631, 534] width 505 height 130
click at [866, 485] on icon at bounding box center [862, 487] width 8 height 8
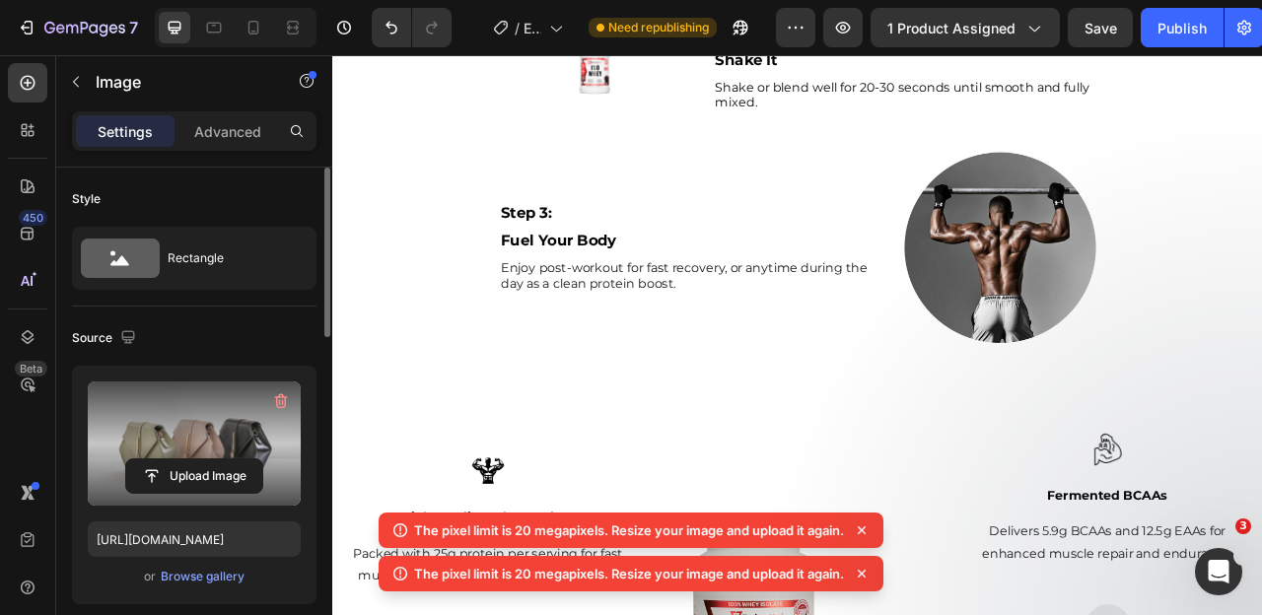
click at [867, 525] on icon at bounding box center [862, 531] width 20 height 20
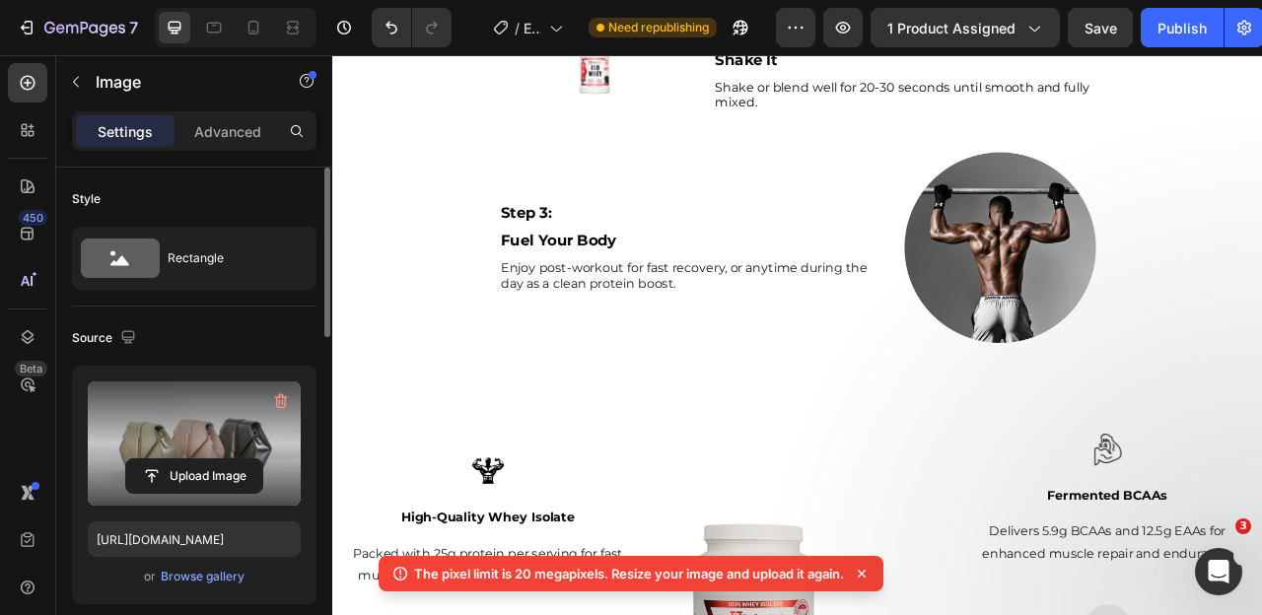
click at [864, 574] on icon at bounding box center [862, 574] width 20 height 20
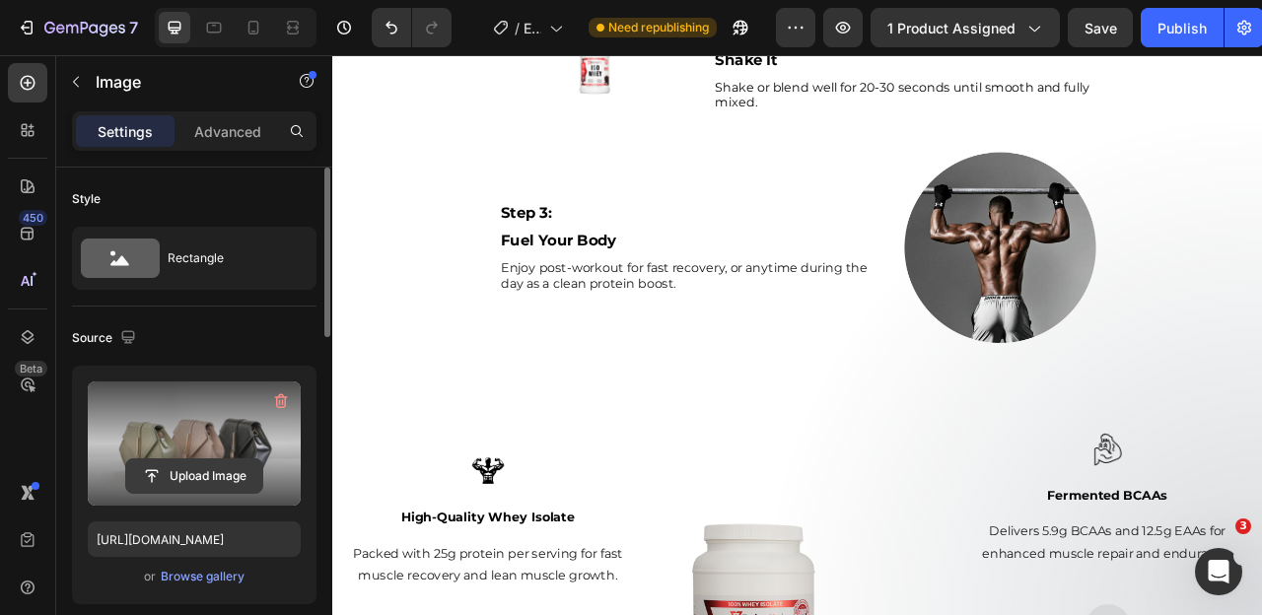
click at [196, 476] on input "file" at bounding box center [194, 477] width 136 height 34
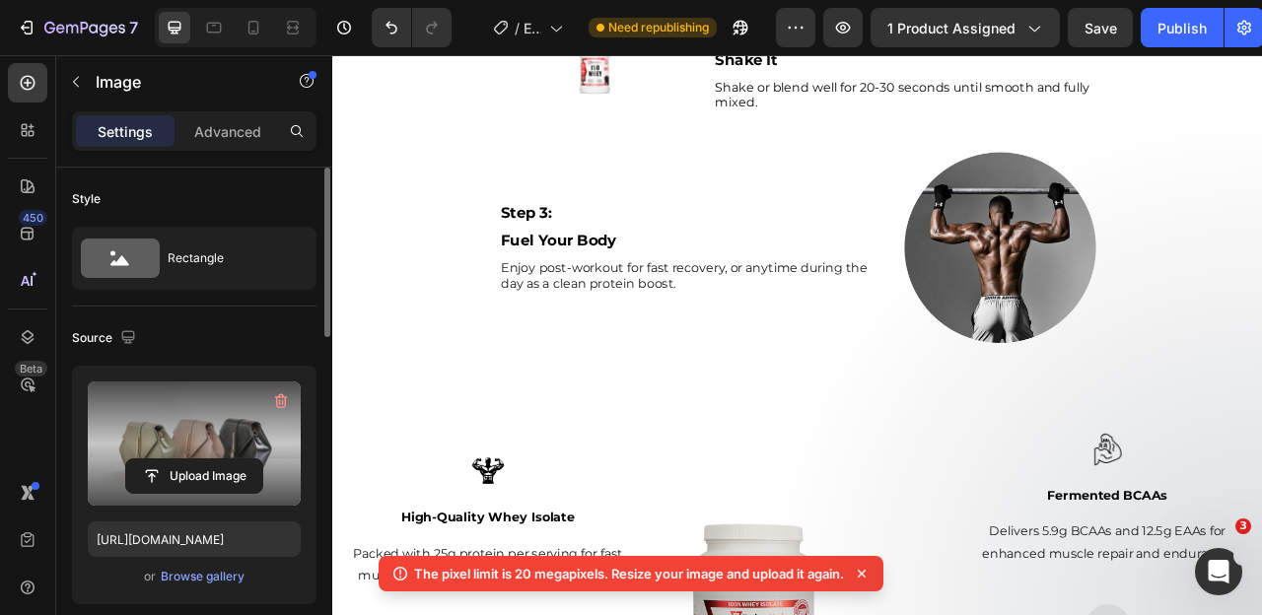
click at [521, 567] on p "The pixel limit is 20 megapixels. Resize your image and upload it again." at bounding box center [629, 574] width 430 height 20
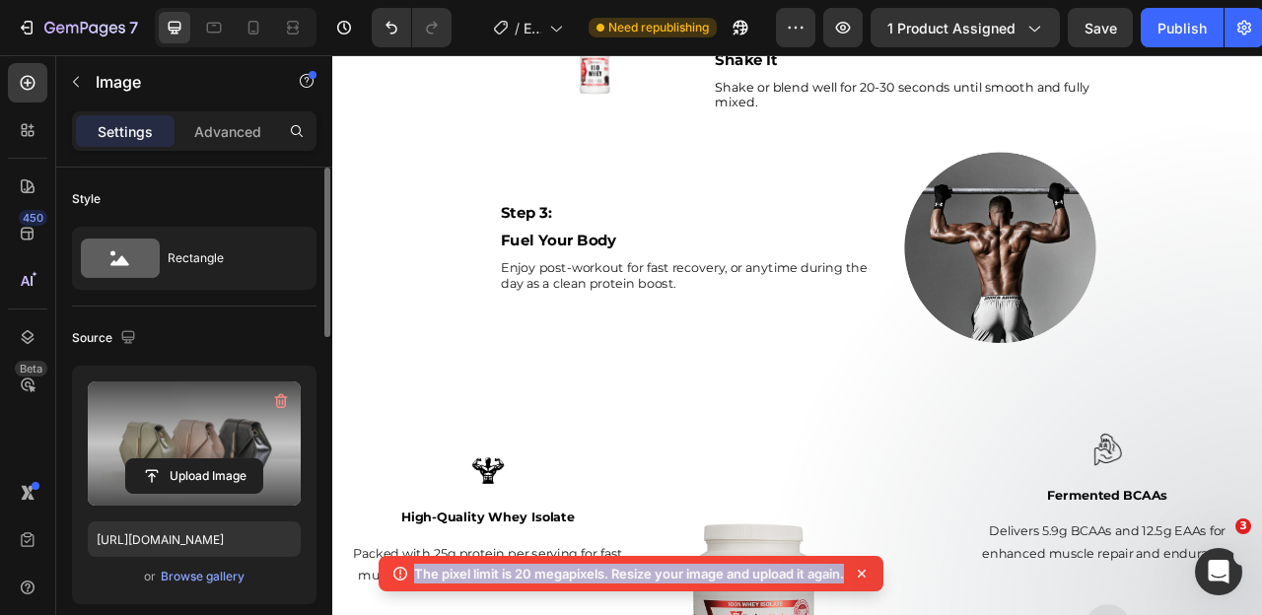
click at [521, 567] on p "The pixel limit is 20 megapixels. Resize your image and upload it again." at bounding box center [629, 574] width 430 height 20
copy body "The pixel limit is 20 megapixels. Resize your image and upload it again."
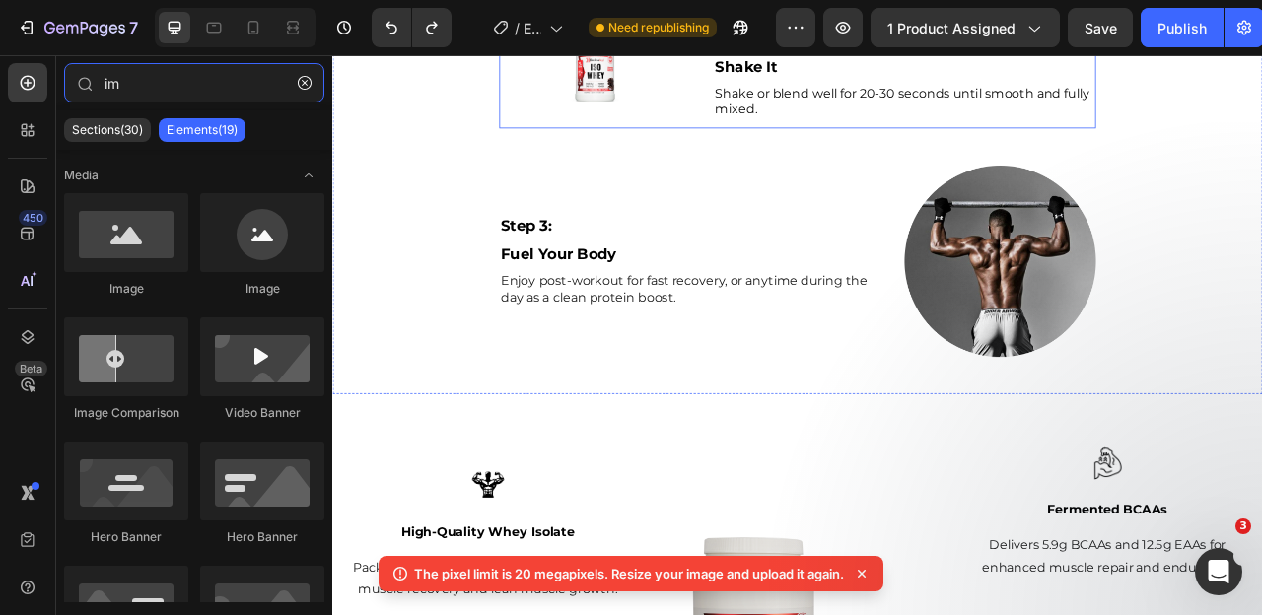
type input "i"
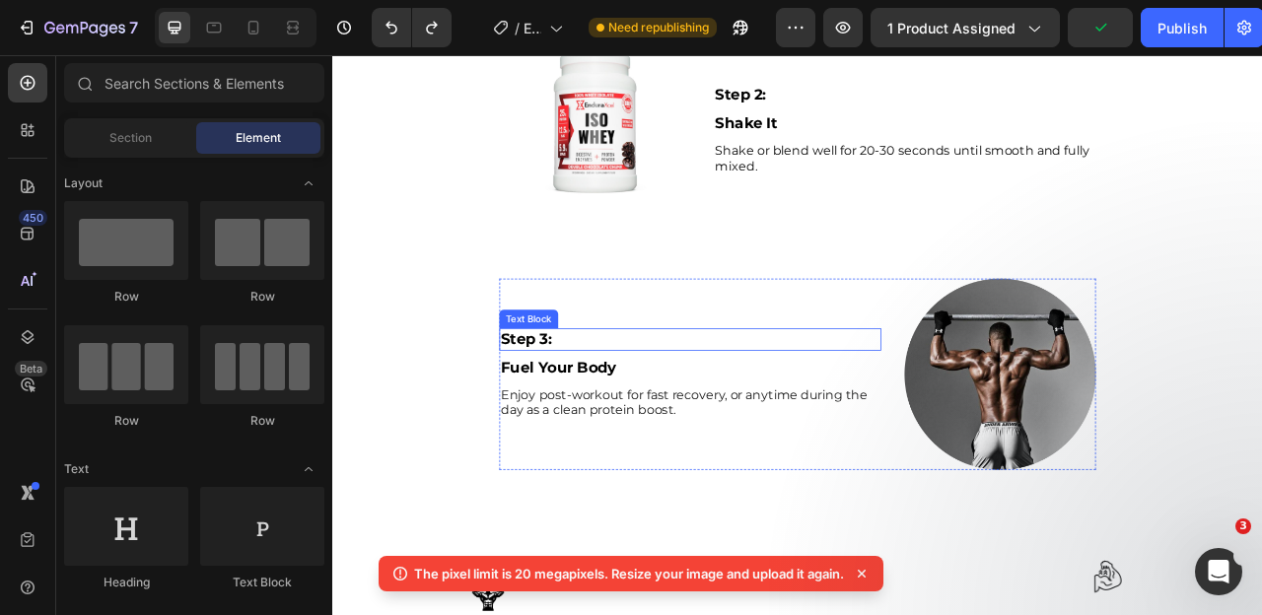
click at [857, 464] on div "Step 3: Text Block Fuel Your Body Text Block Enjoy post-workout for fast recove…" at bounding box center [787, 461] width 486 height 244
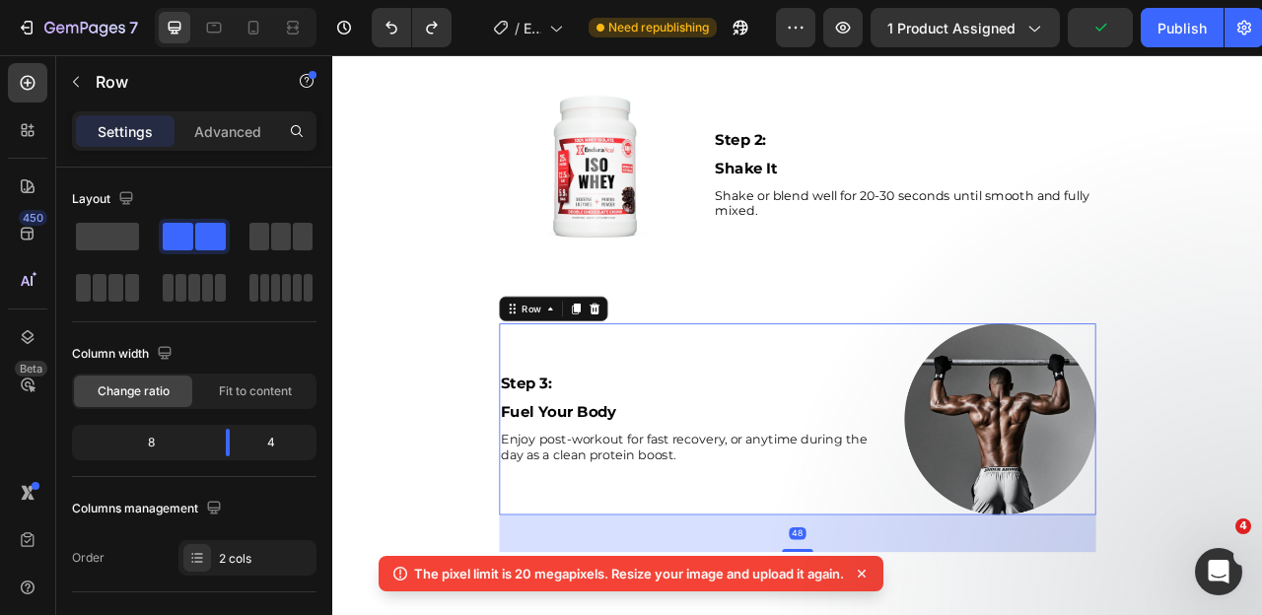
scroll to position [1494, 0]
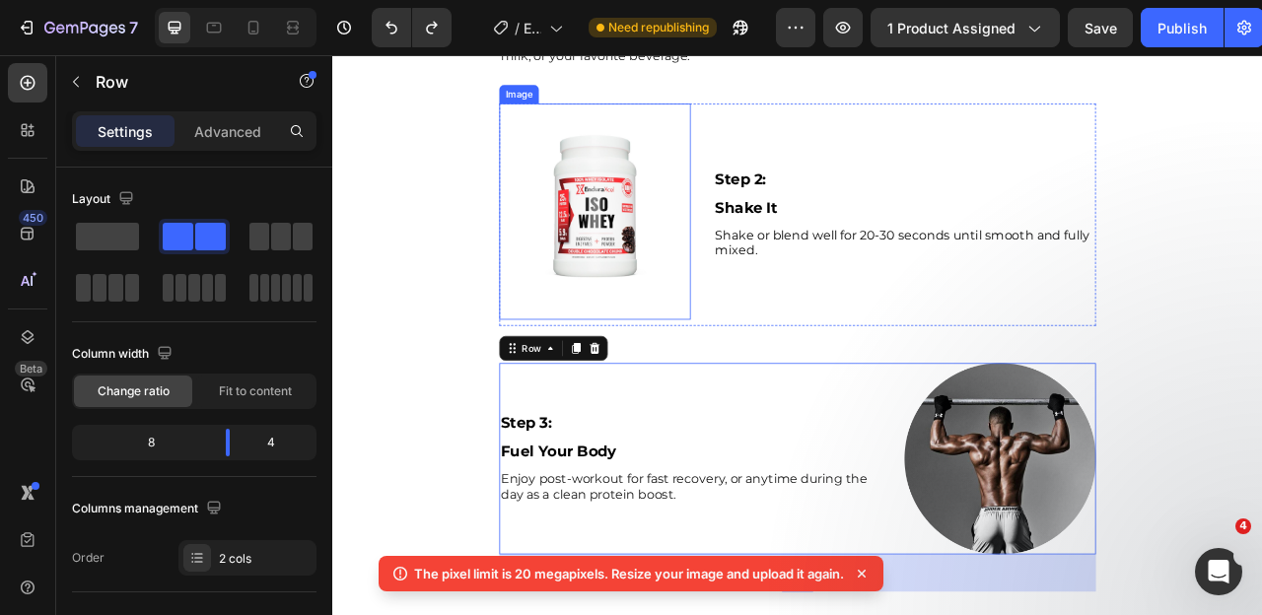
click at [657, 392] on img at bounding box center [666, 254] width 244 height 276
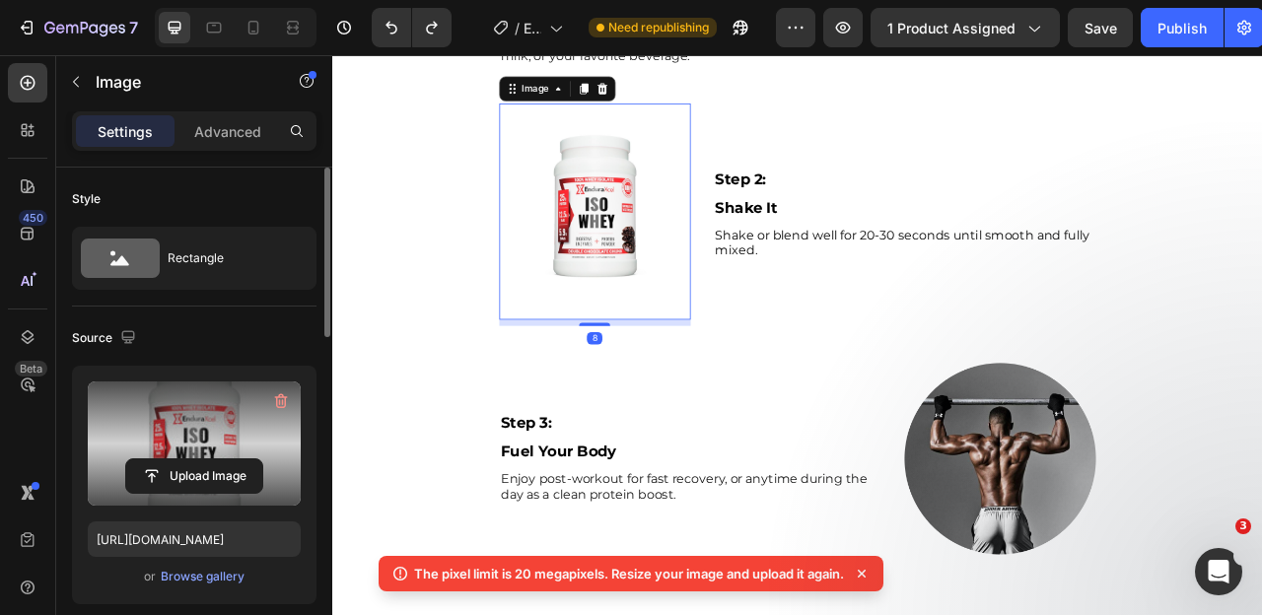
click at [191, 418] on label at bounding box center [194, 444] width 213 height 124
click at [191, 460] on input "file" at bounding box center [194, 477] width 136 height 34
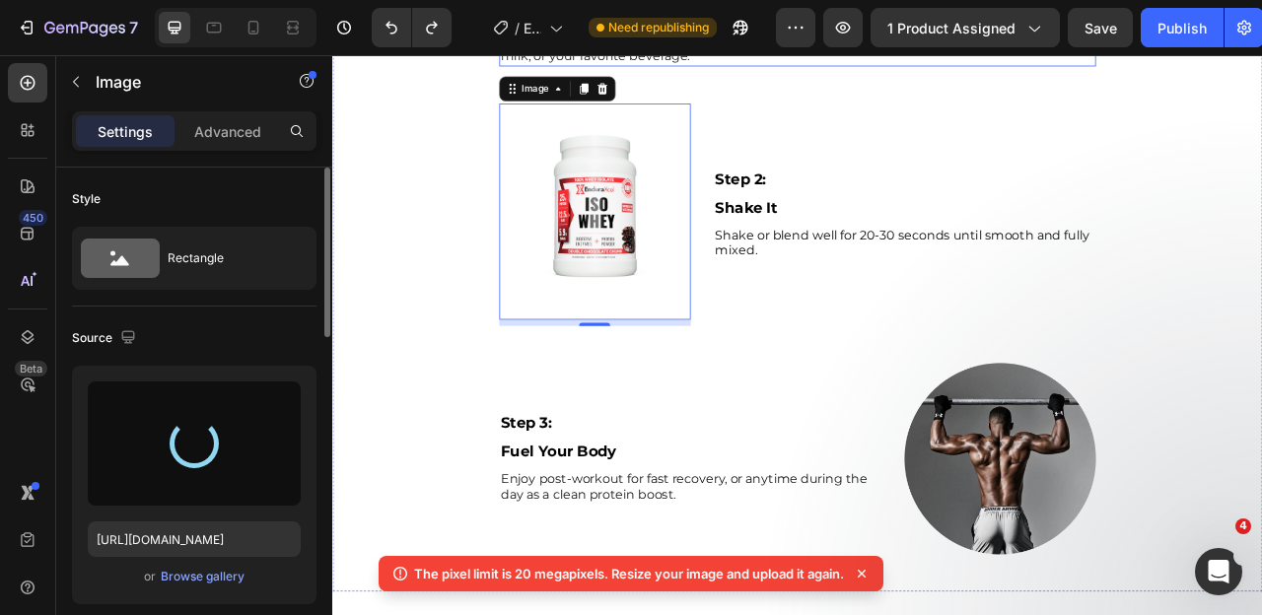
type input "[URL][DOMAIN_NAME]"
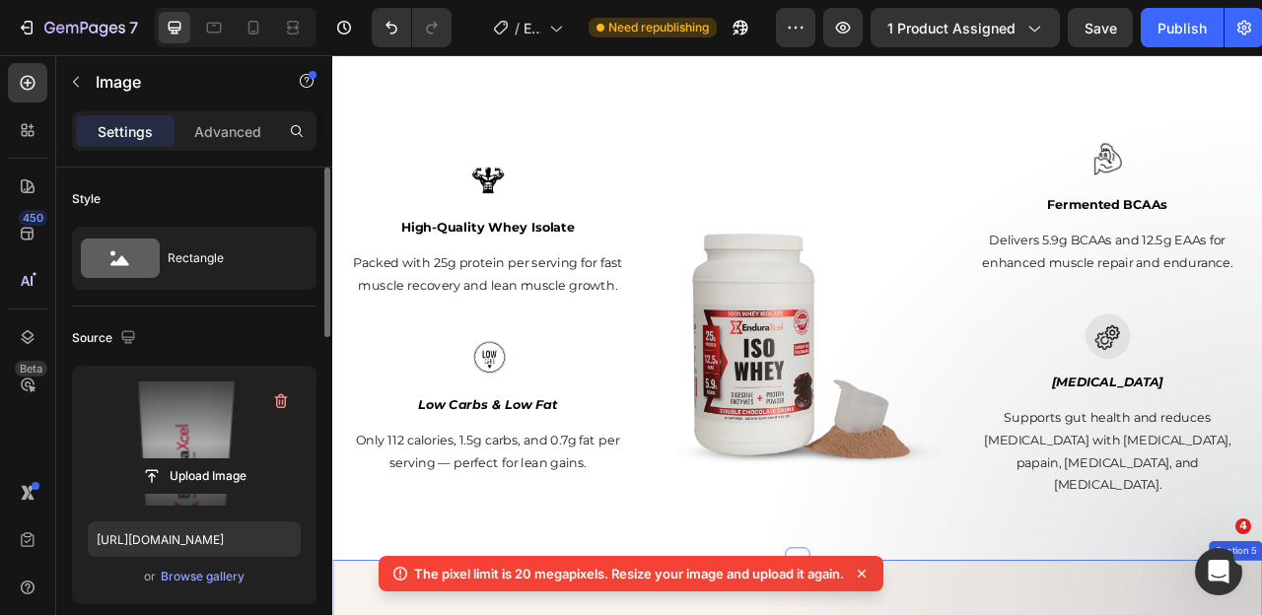
scroll to position [2293, 0]
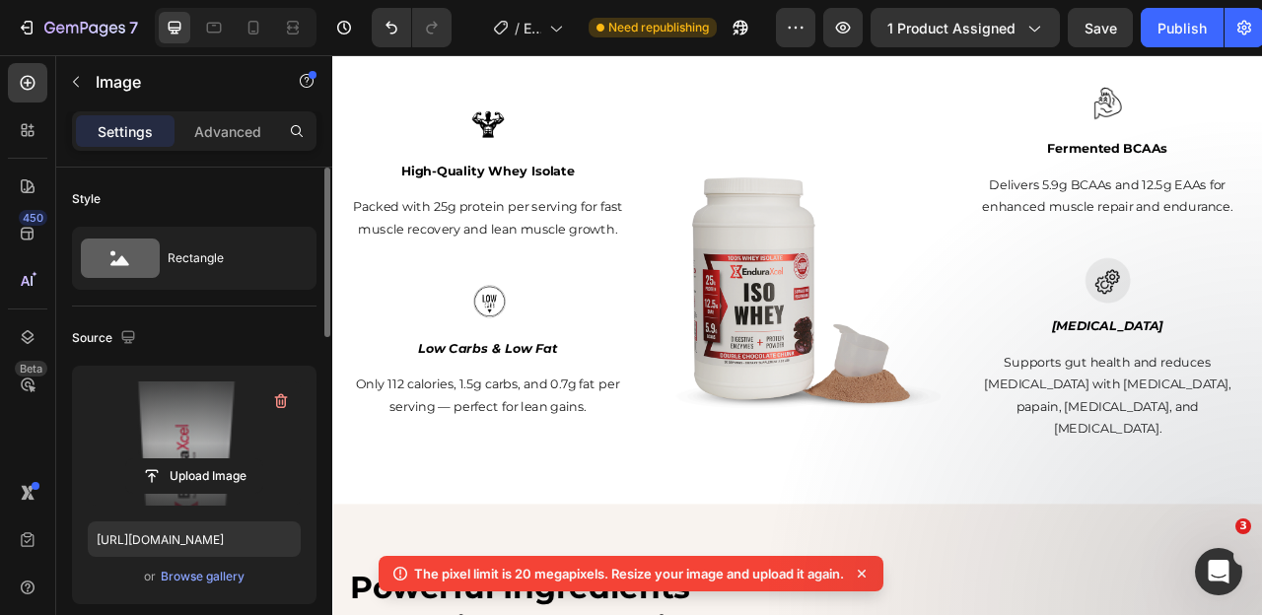
click at [865, 574] on icon at bounding box center [862, 574] width 8 height 8
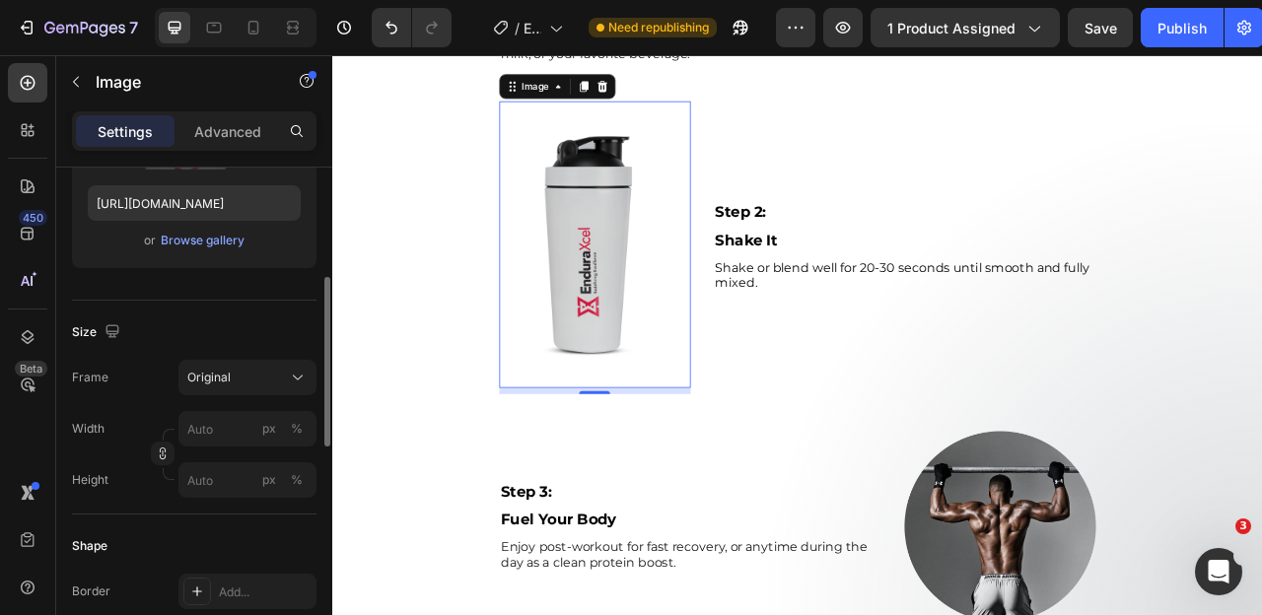
scroll to position [339, 0]
click at [216, 420] on input "px %" at bounding box center [247, 425] width 138 height 35
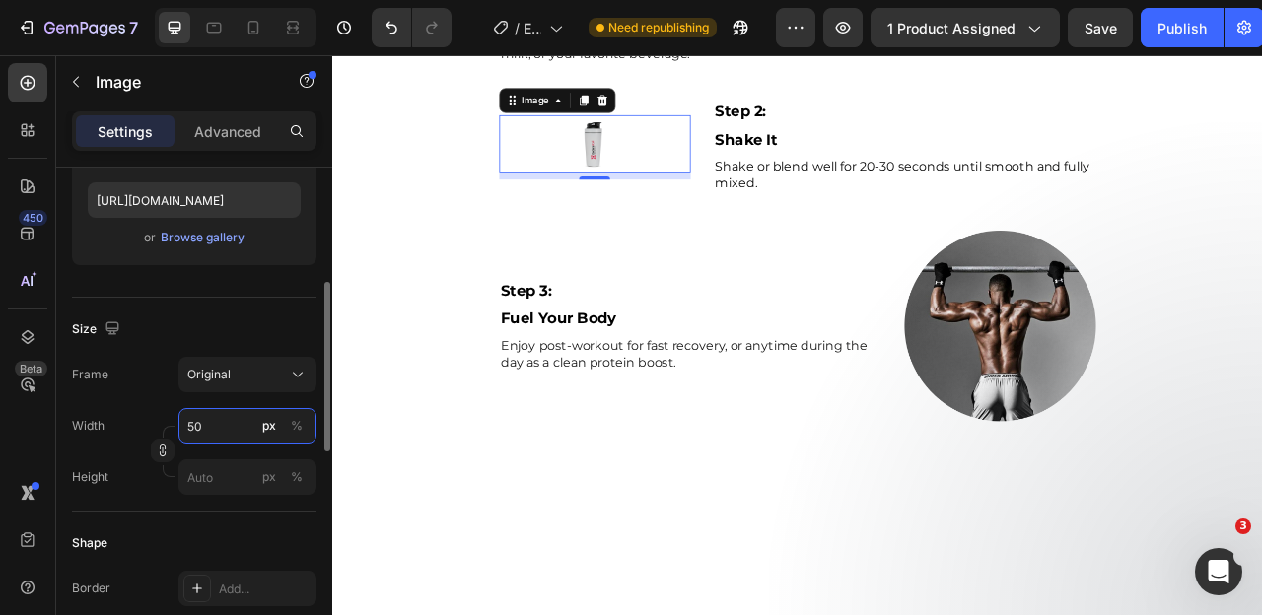
type input "5"
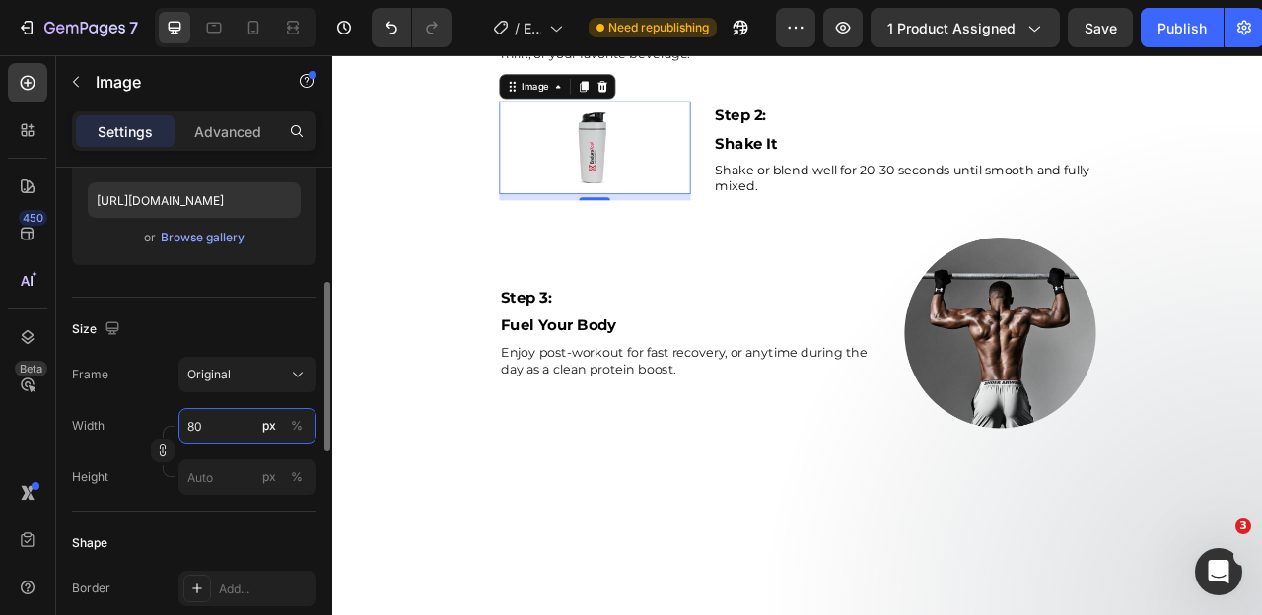
type input "8"
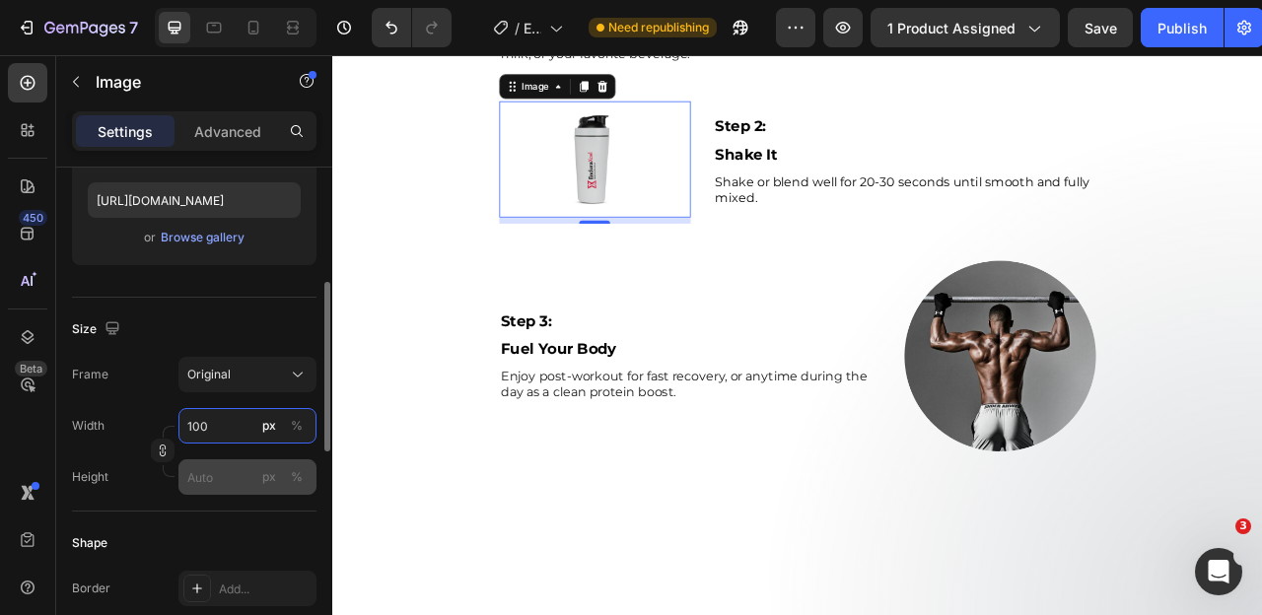
type input "100"
click at [204, 474] on input "px %" at bounding box center [247, 477] width 138 height 35
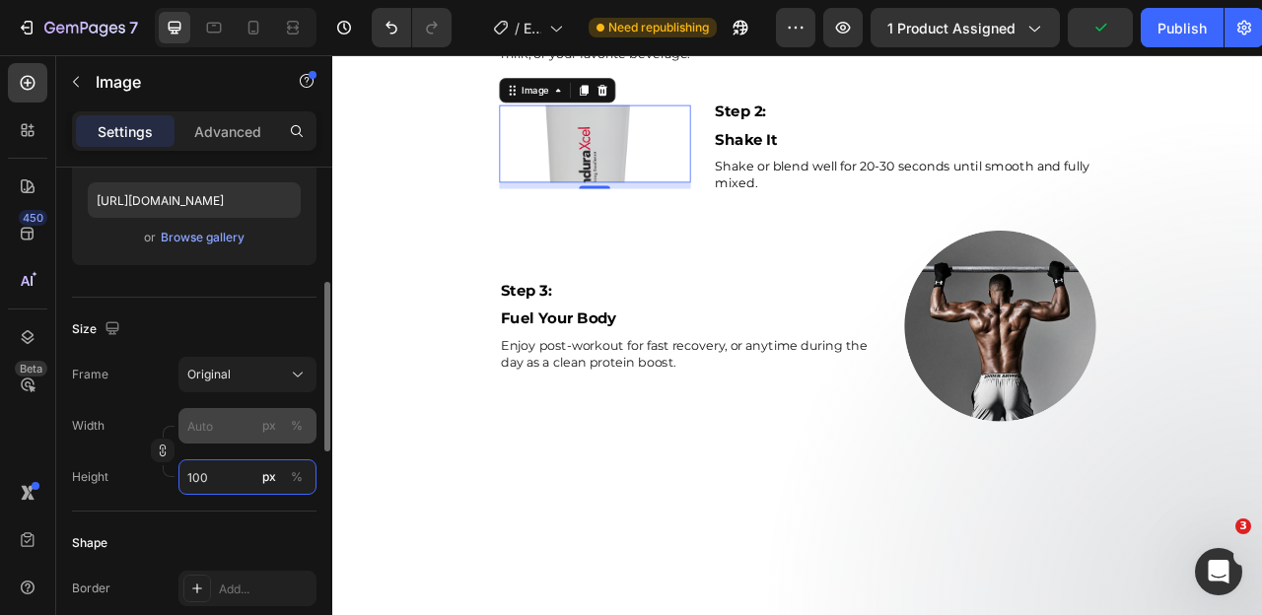
type input "100"
click at [219, 428] on input "px %" at bounding box center [247, 425] width 138 height 35
type input "1"
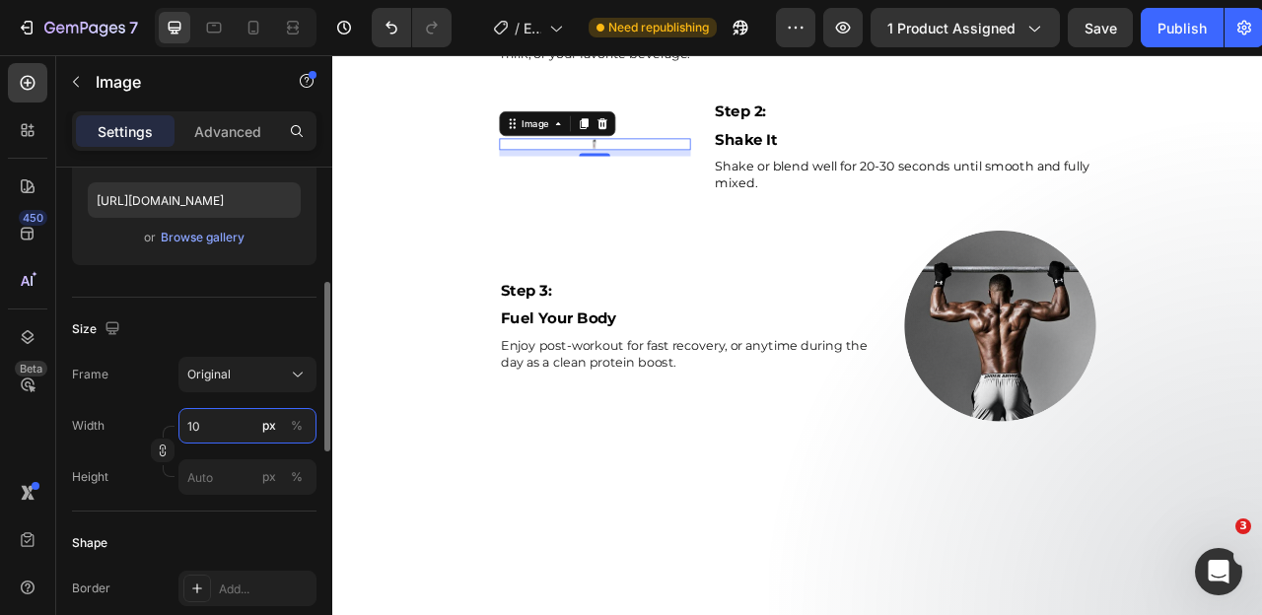
type input "100"
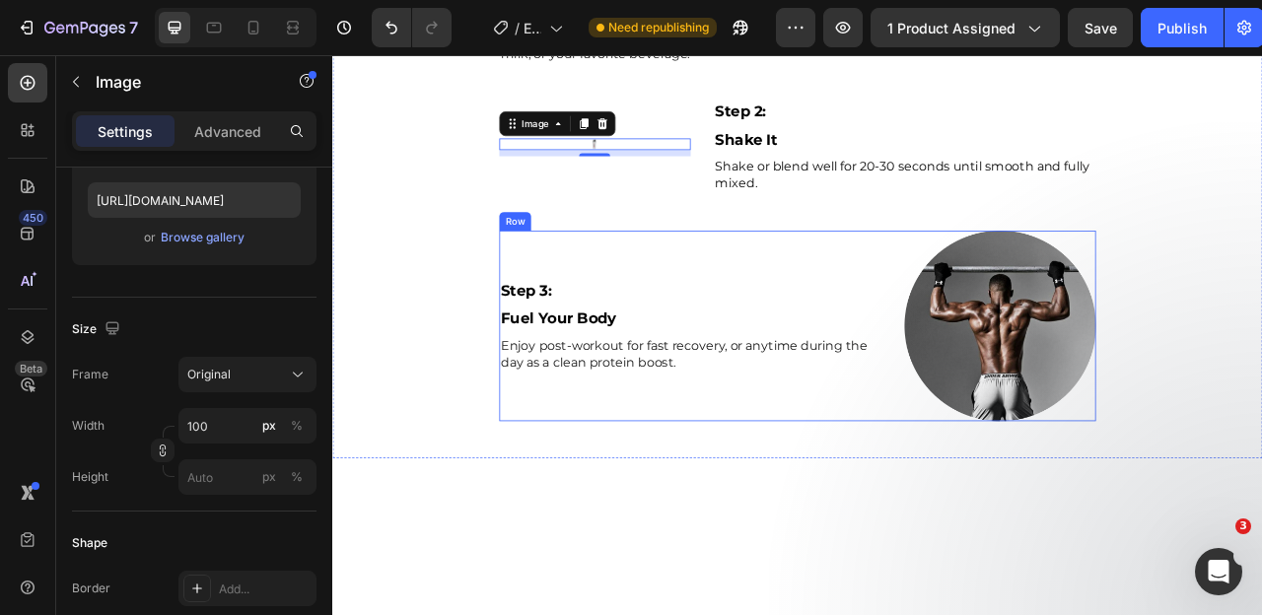
click at [674, 412] on div "Step 3: Text Block Fuel Your Body Text Block Enjoy post-workout for fast recove…" at bounding box center [787, 400] width 486 height 244
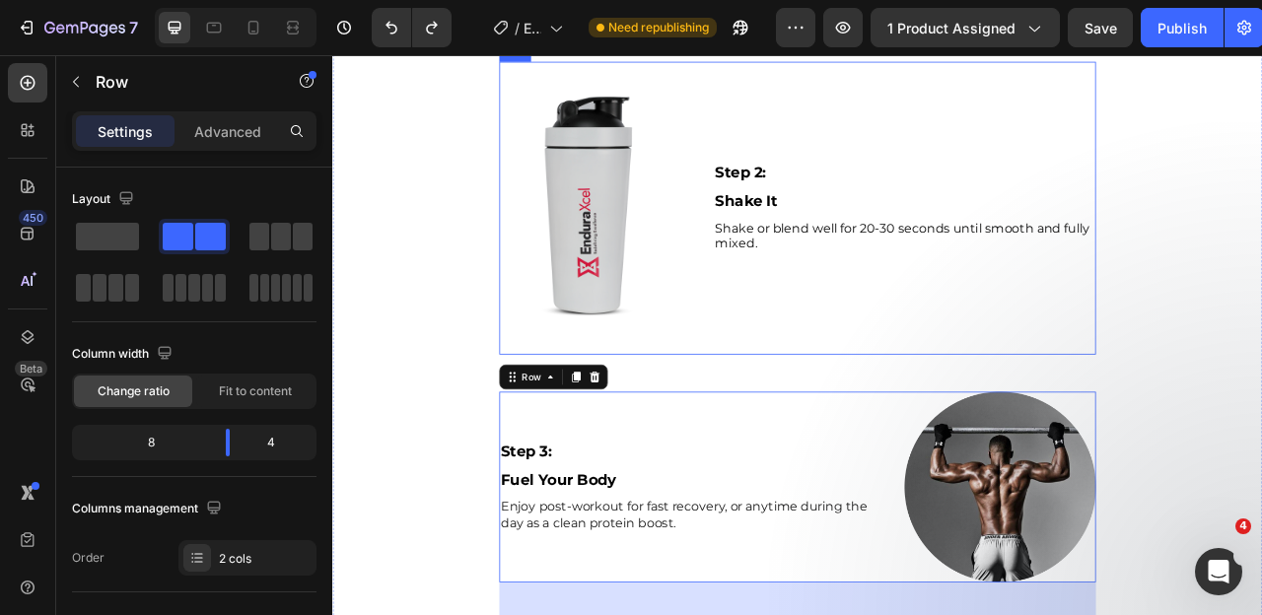
scroll to position [1566, 0]
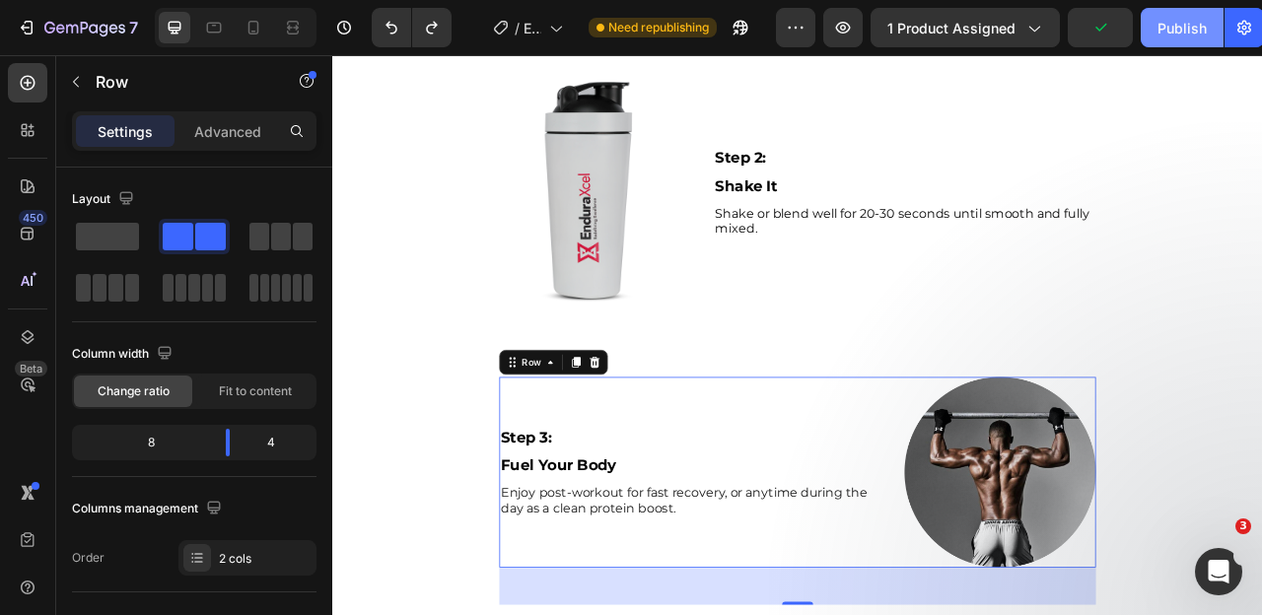
click at [1176, 29] on div "Publish" at bounding box center [1182, 28] width 49 height 21
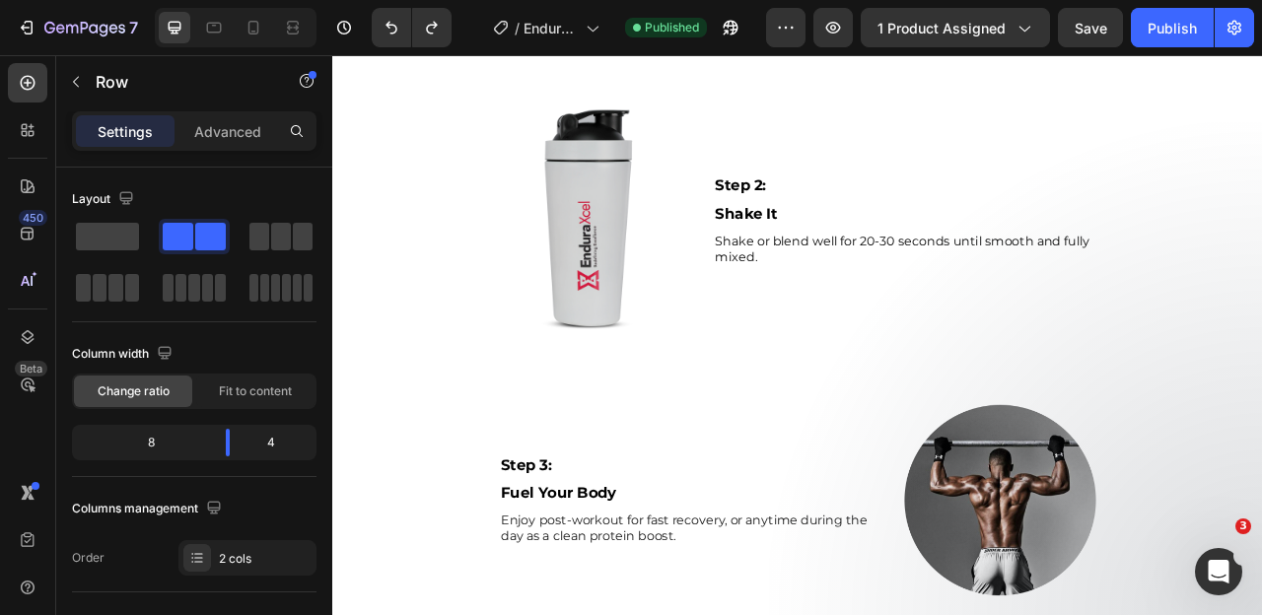
scroll to position [1550, 0]
